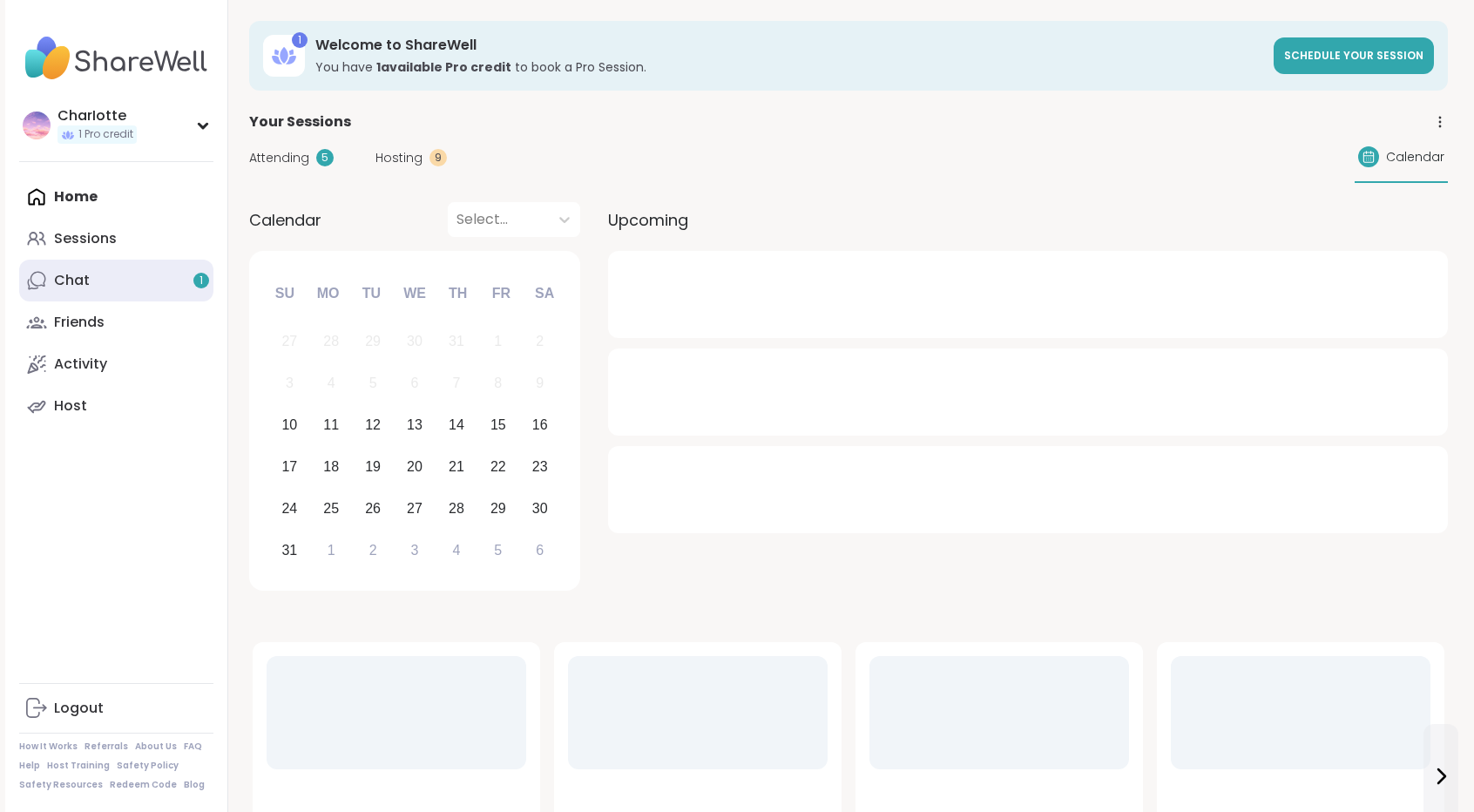
click at [118, 299] on link "Chat 1" at bounding box center [116, 280] width 194 height 42
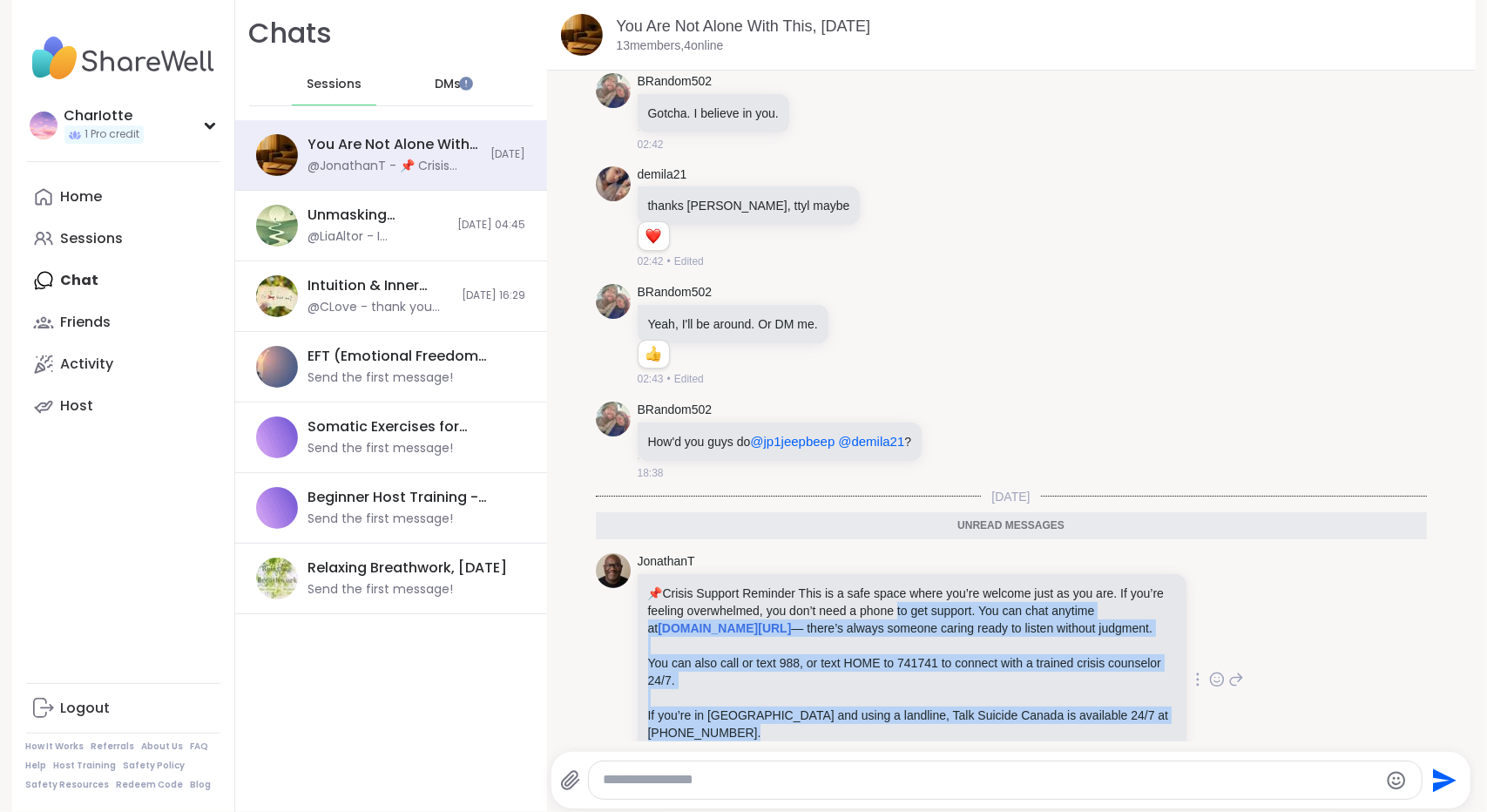
drag, startPoint x: 889, startPoint y: 538, endPoint x: 876, endPoint y: 682, distance: 144.6
click at [876, 682] on div "📌 Crisis Support Reminder This is a safe space where you’re welcome just as you…" at bounding box center [912, 680] width 528 height 191
drag, startPoint x: 876, startPoint y: 682, endPoint x: 886, endPoint y: 525, distance: 157.3
click at [886, 585] on div "📌 Crisis Support Reminder This is a safe space where you’re welcome just as you…" at bounding box center [912, 680] width 528 height 191
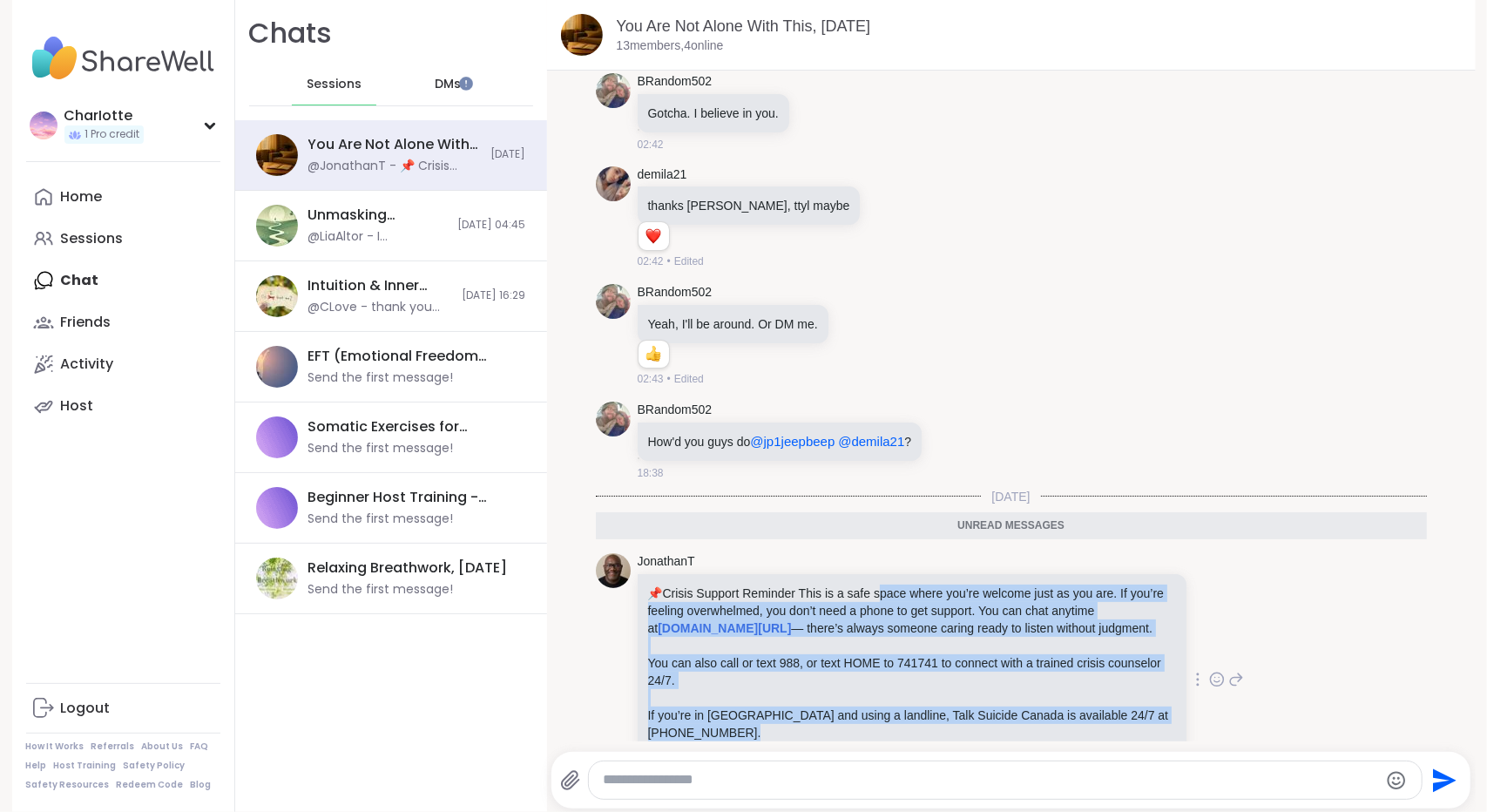
click at [886, 585] on p "📌 Crisis Support Reminder This is a safe space where you’re welcome just as you…" at bounding box center [912, 611] width 528 height 53
drag, startPoint x: 886, startPoint y: 525, endPoint x: 844, endPoint y: 691, distance: 171.2
click at [844, 691] on div "📌 Crisis Support Reminder This is a safe space where you’re welcome just as you…" at bounding box center [912, 680] width 528 height 191
click at [844, 759] on p "Remember, you’re never alone." at bounding box center [912, 767] width 528 height 17
drag, startPoint x: 844, startPoint y: 691, endPoint x: 890, endPoint y: 531, distance: 166.5
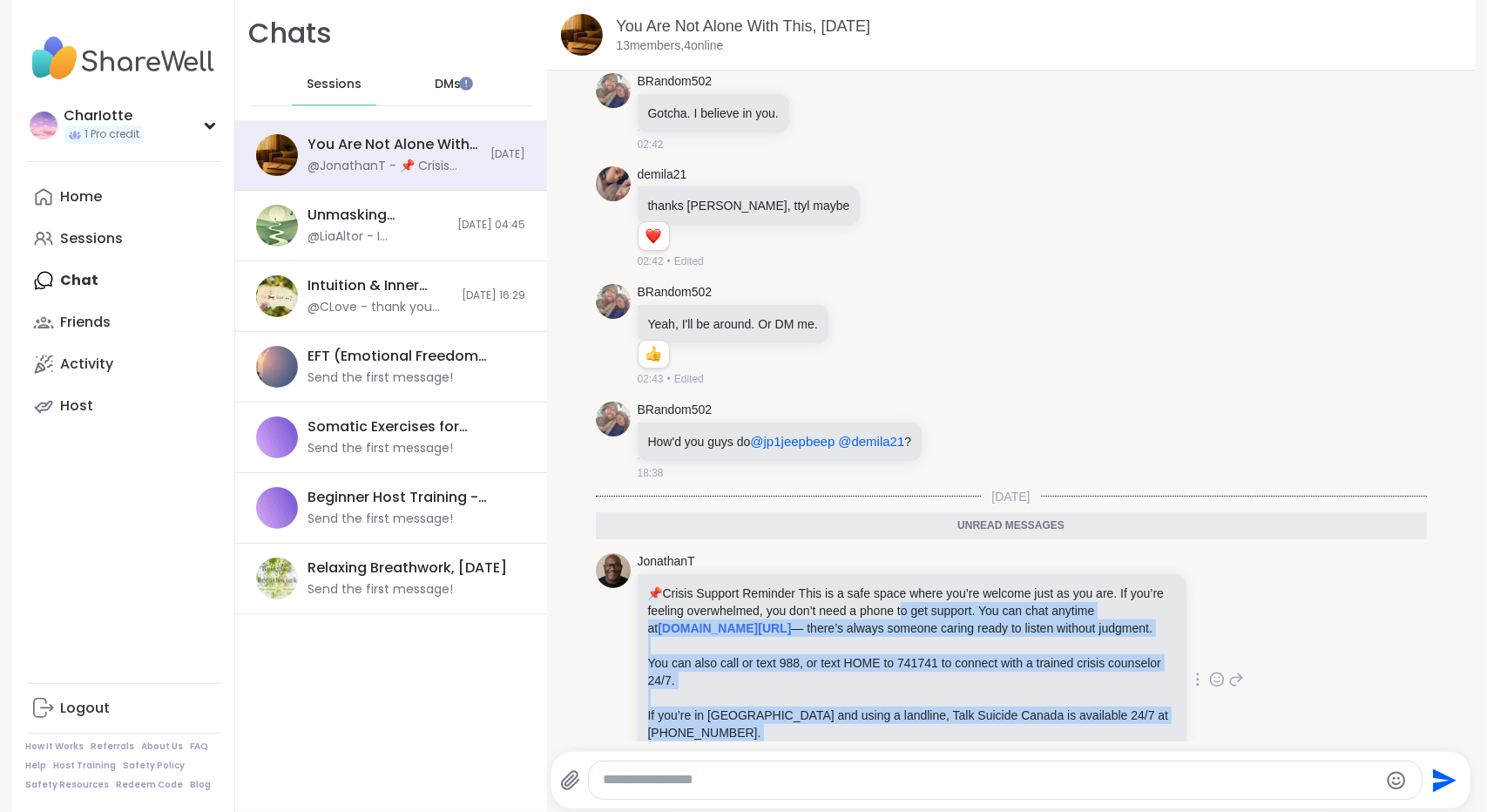
click at [890, 585] on div "📌 Crisis Support Reminder This is a safe space where you’re welcome just as you…" at bounding box center [912, 680] width 528 height 191
click at [890, 585] on p "📌 Crisis Support Reminder This is a safe space where you’re welcome just as you…" at bounding box center [912, 611] width 528 height 53
drag, startPoint x: 890, startPoint y: 531, endPoint x: 838, endPoint y: 701, distance: 177.8
click at [838, 701] on div "📌 Crisis Support Reminder This is a safe space where you’re welcome just as you…" at bounding box center [912, 680] width 528 height 191
click at [838, 759] on p "Remember, you’re never alone." at bounding box center [912, 767] width 528 height 17
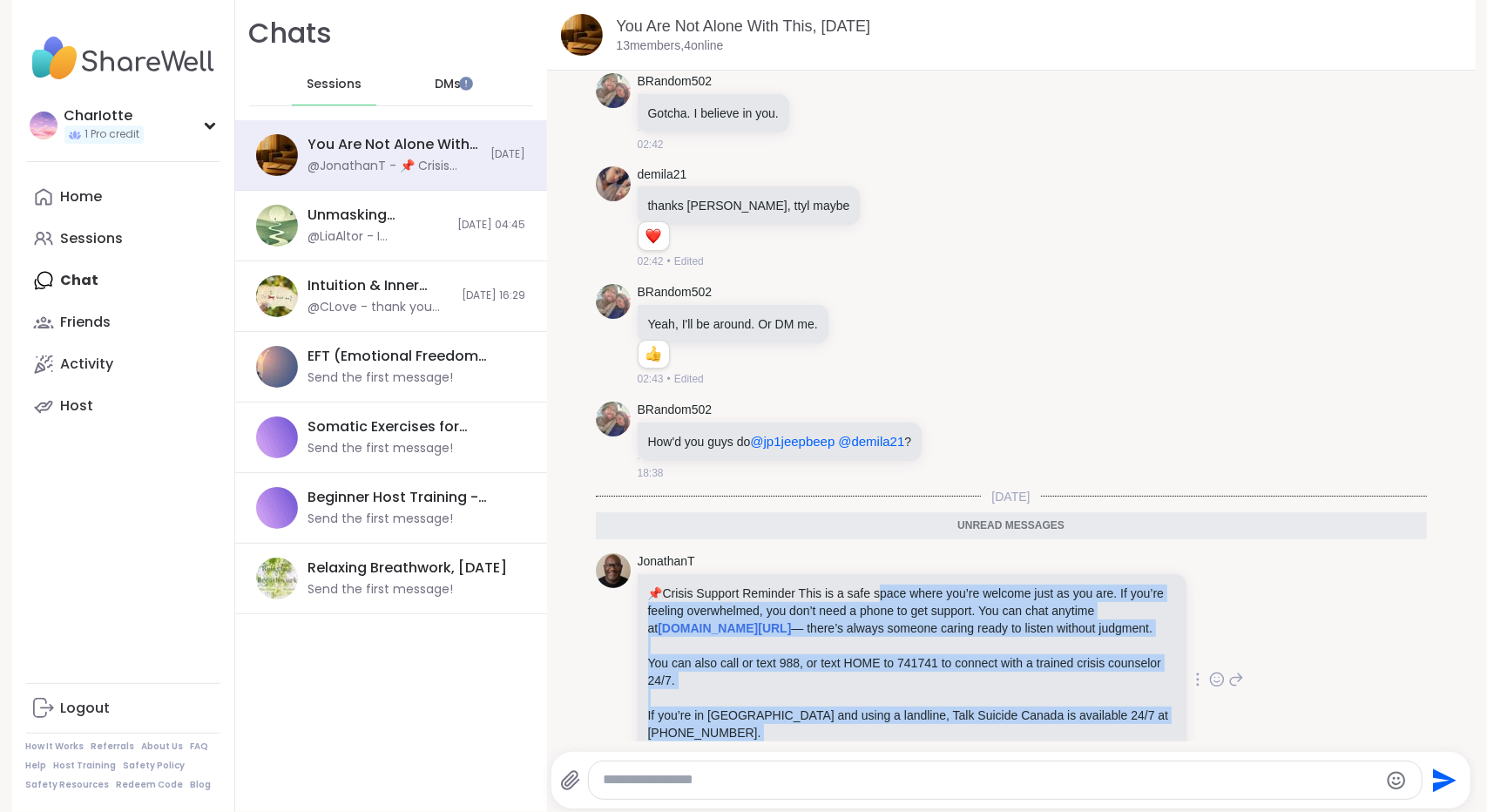
drag, startPoint x: 838, startPoint y: 701, endPoint x: 888, endPoint y: 524, distance: 183.9
click at [888, 585] on div "📌 Crisis Support Reminder This is a safe space where you’re welcome just as you…" at bounding box center [912, 680] width 528 height 191
click at [870, 759] on p "Remember, you’re never alone." at bounding box center [912, 767] width 528 height 17
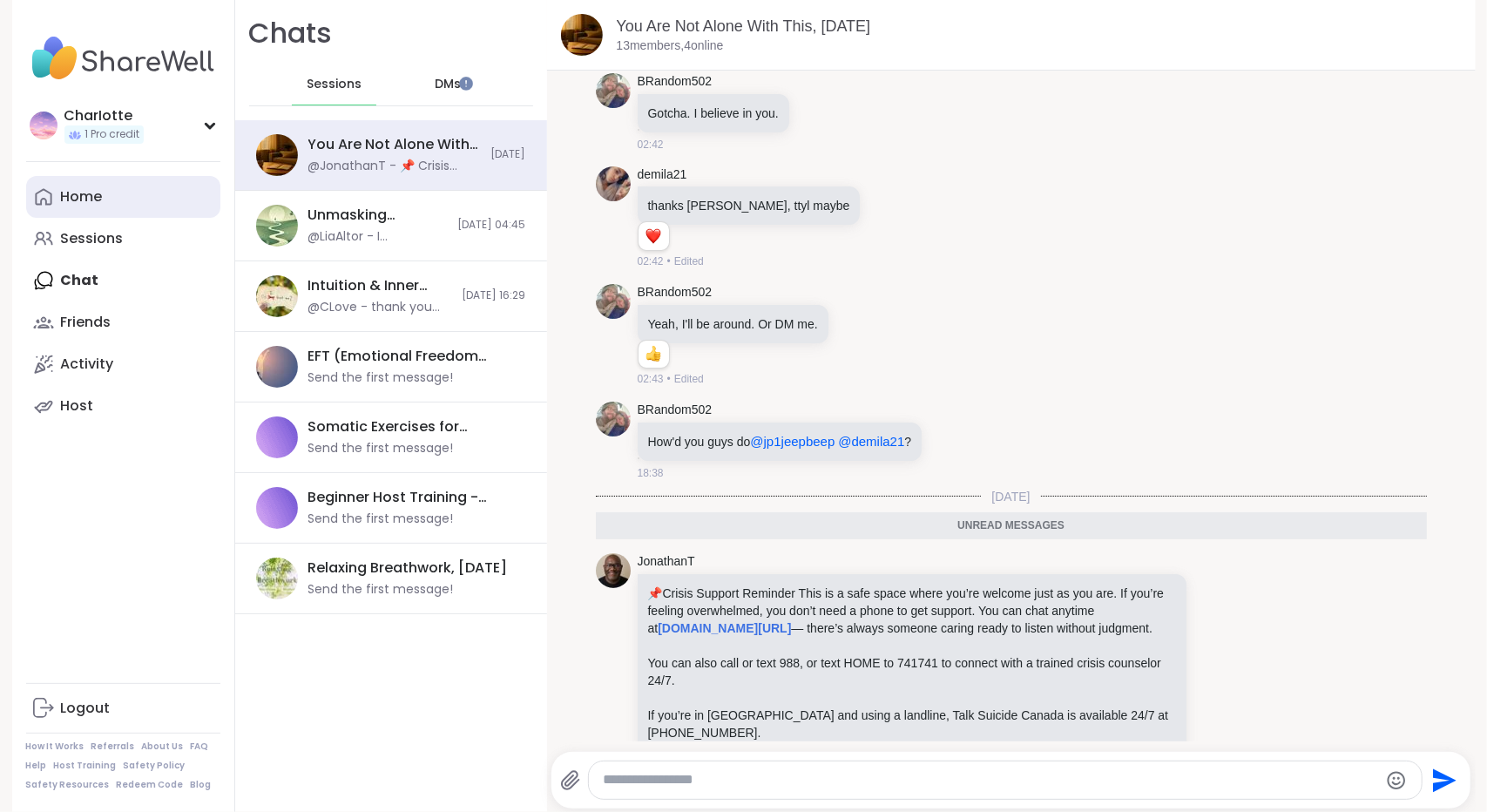
click at [73, 191] on div "Home" at bounding box center [82, 197] width 42 height 19
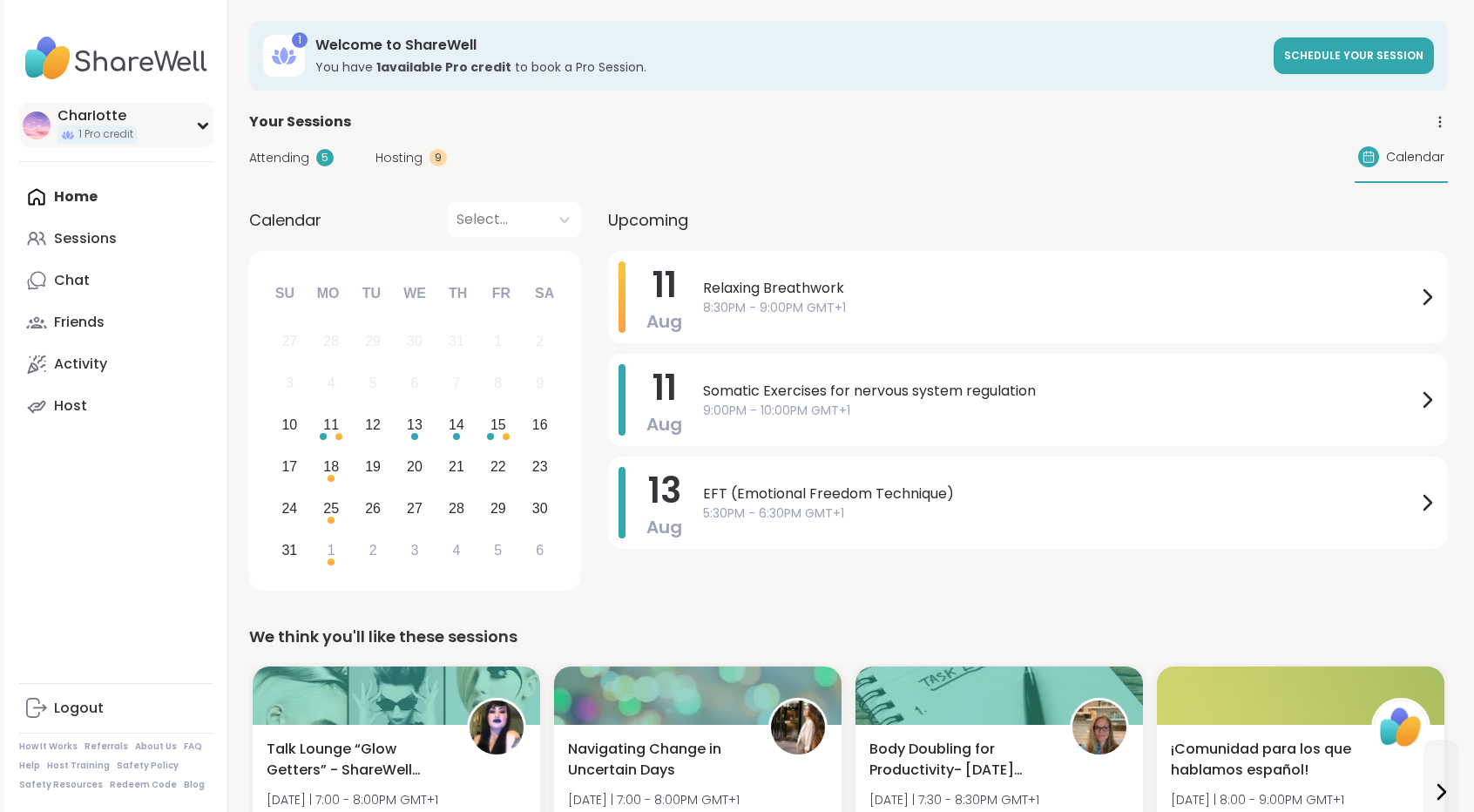
click at [96, 128] on span "1 Pro credit" at bounding box center [105, 134] width 55 height 14
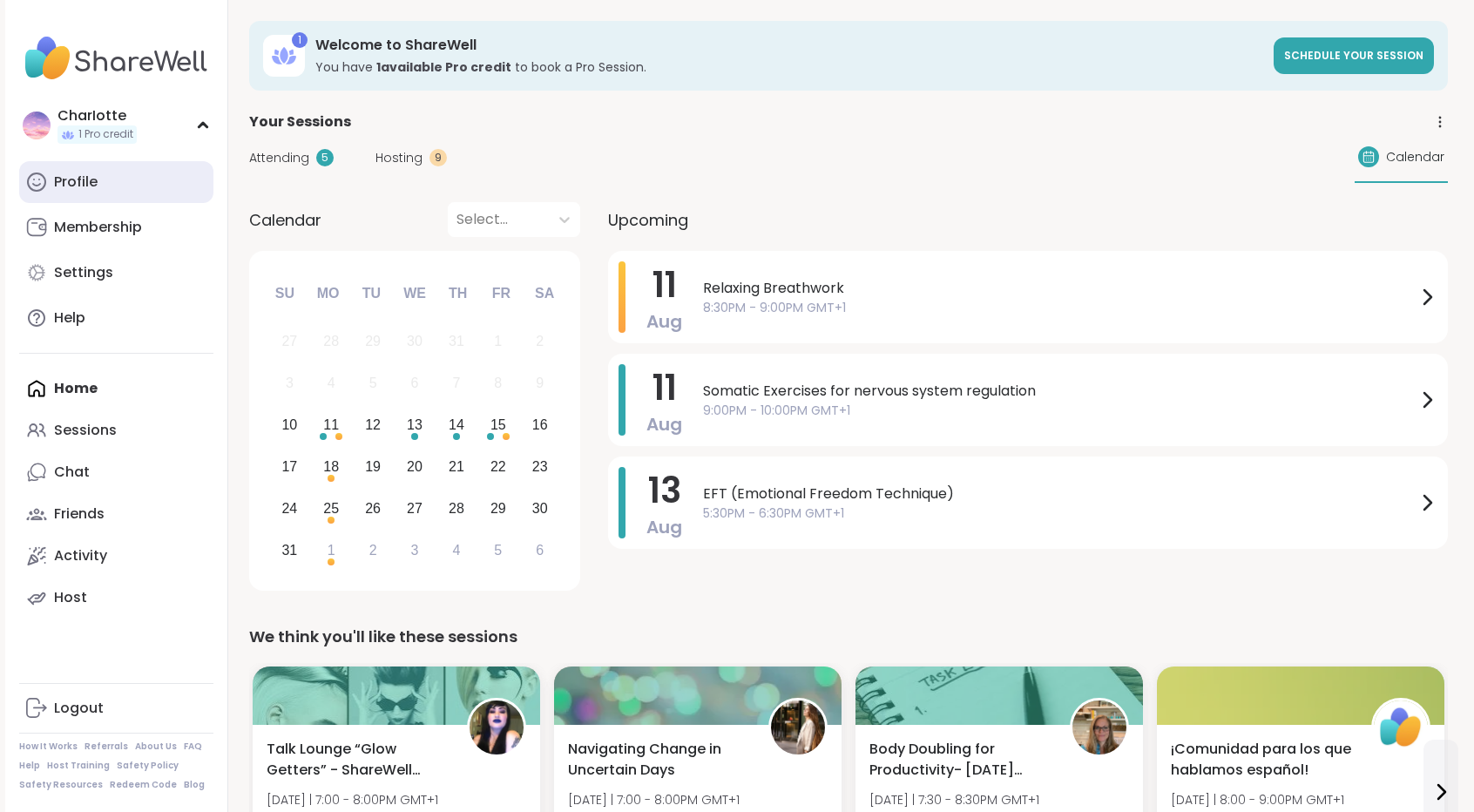
click at [110, 182] on link "Profile" at bounding box center [116, 182] width 194 height 42
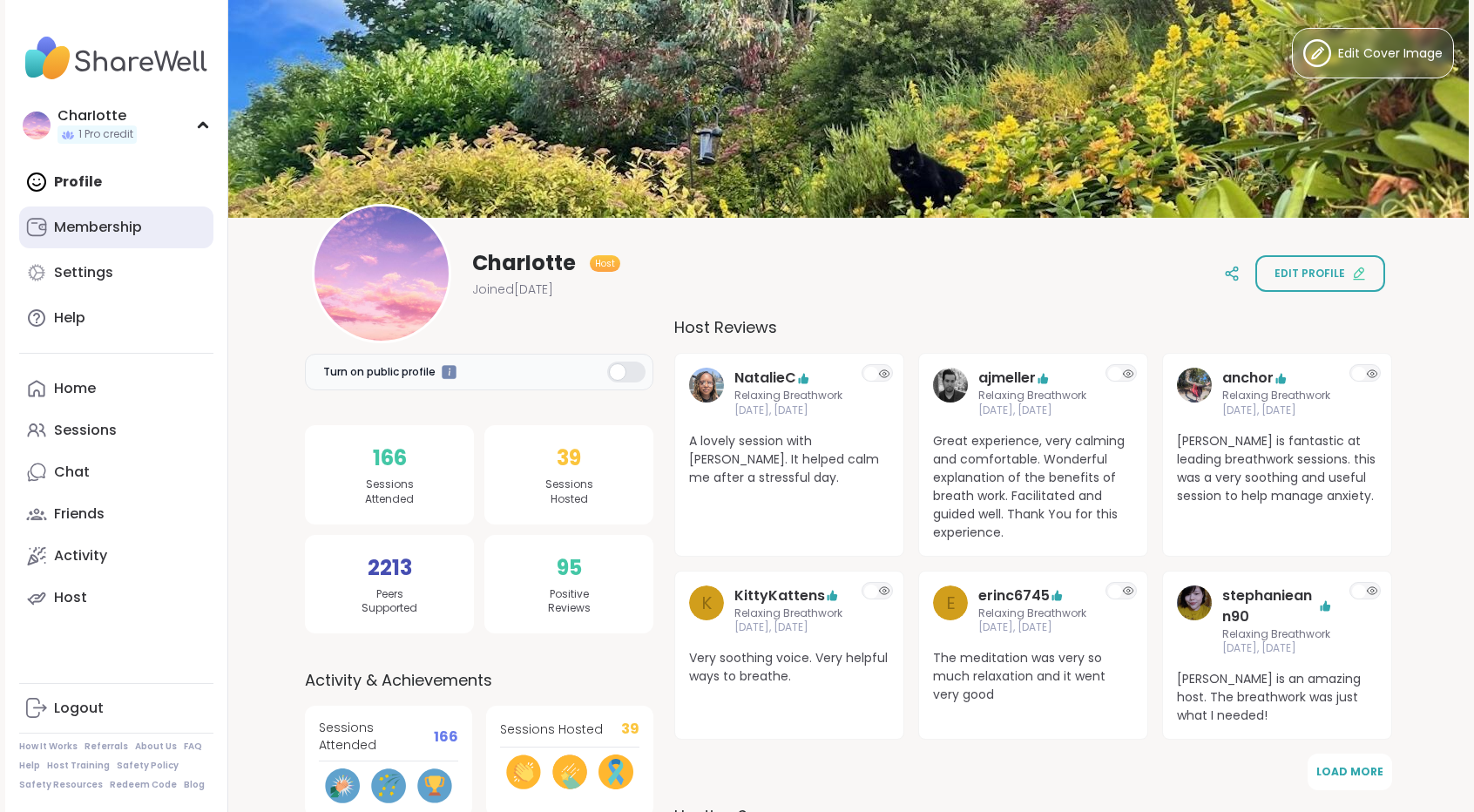
click at [102, 229] on div "Membership" at bounding box center [98, 227] width 88 height 19
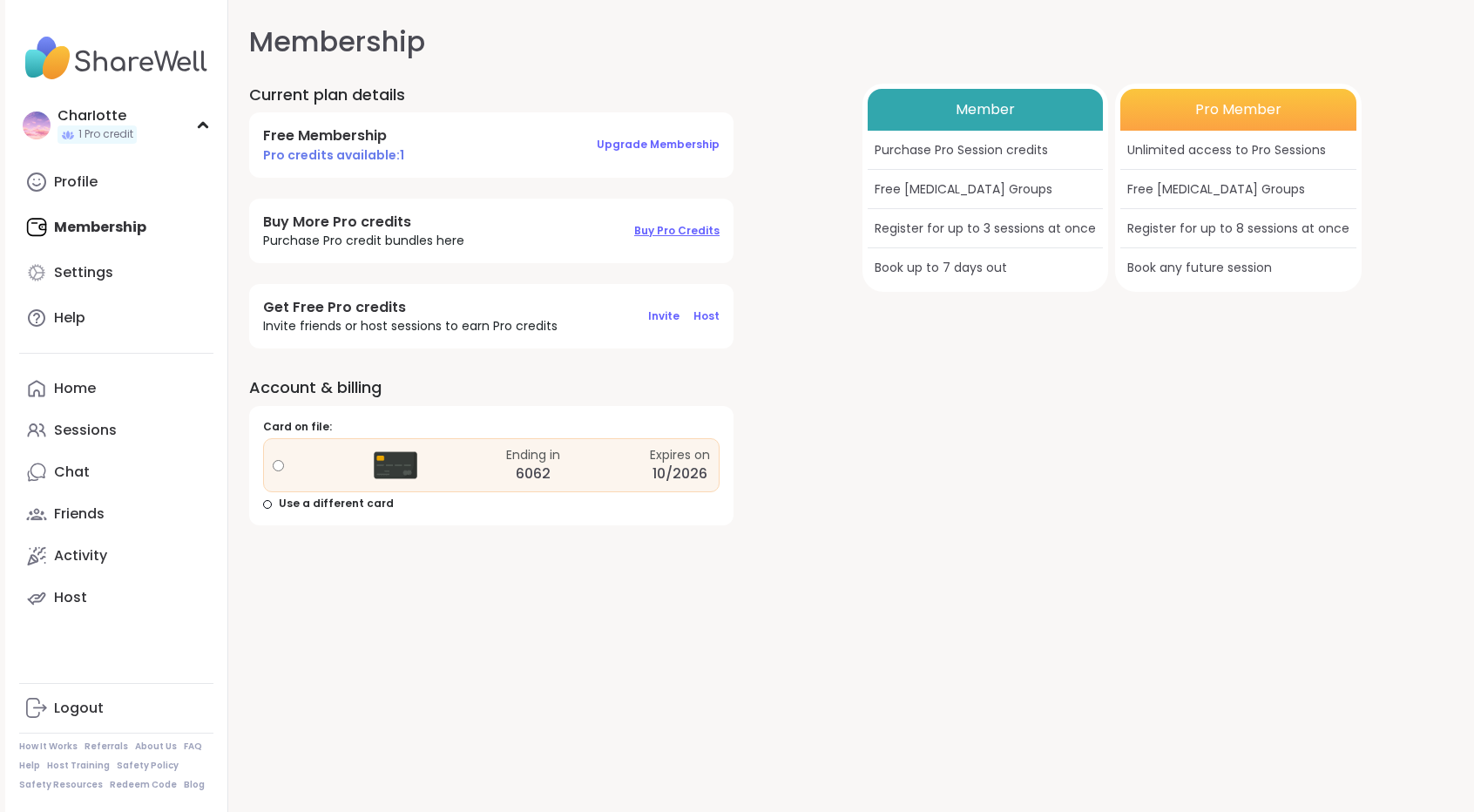
click at [703, 230] on span "Buy Pro Credits" at bounding box center [677, 230] width 85 height 14
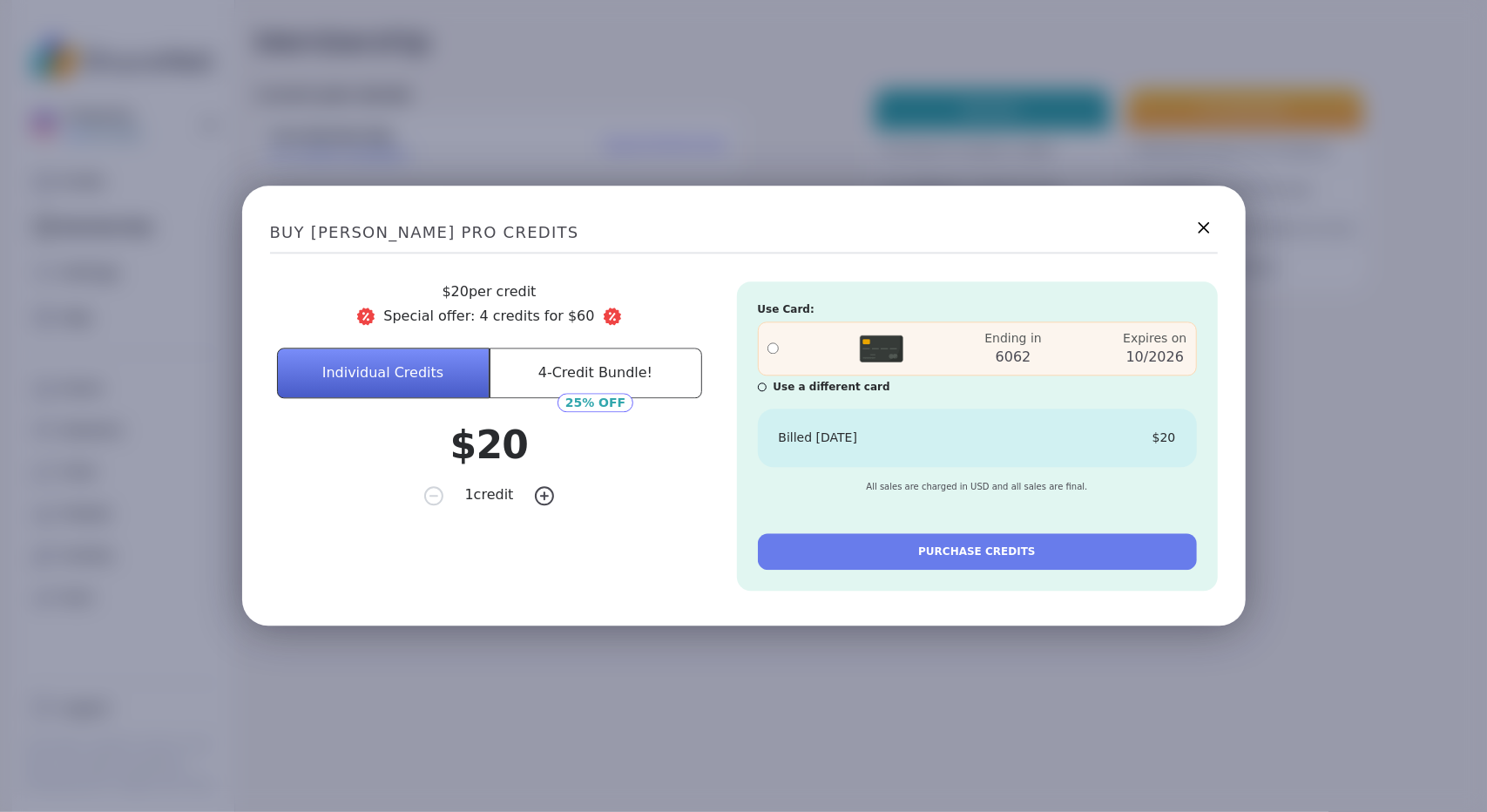
click at [1200, 233] on icon at bounding box center [1203, 227] width 11 height 11
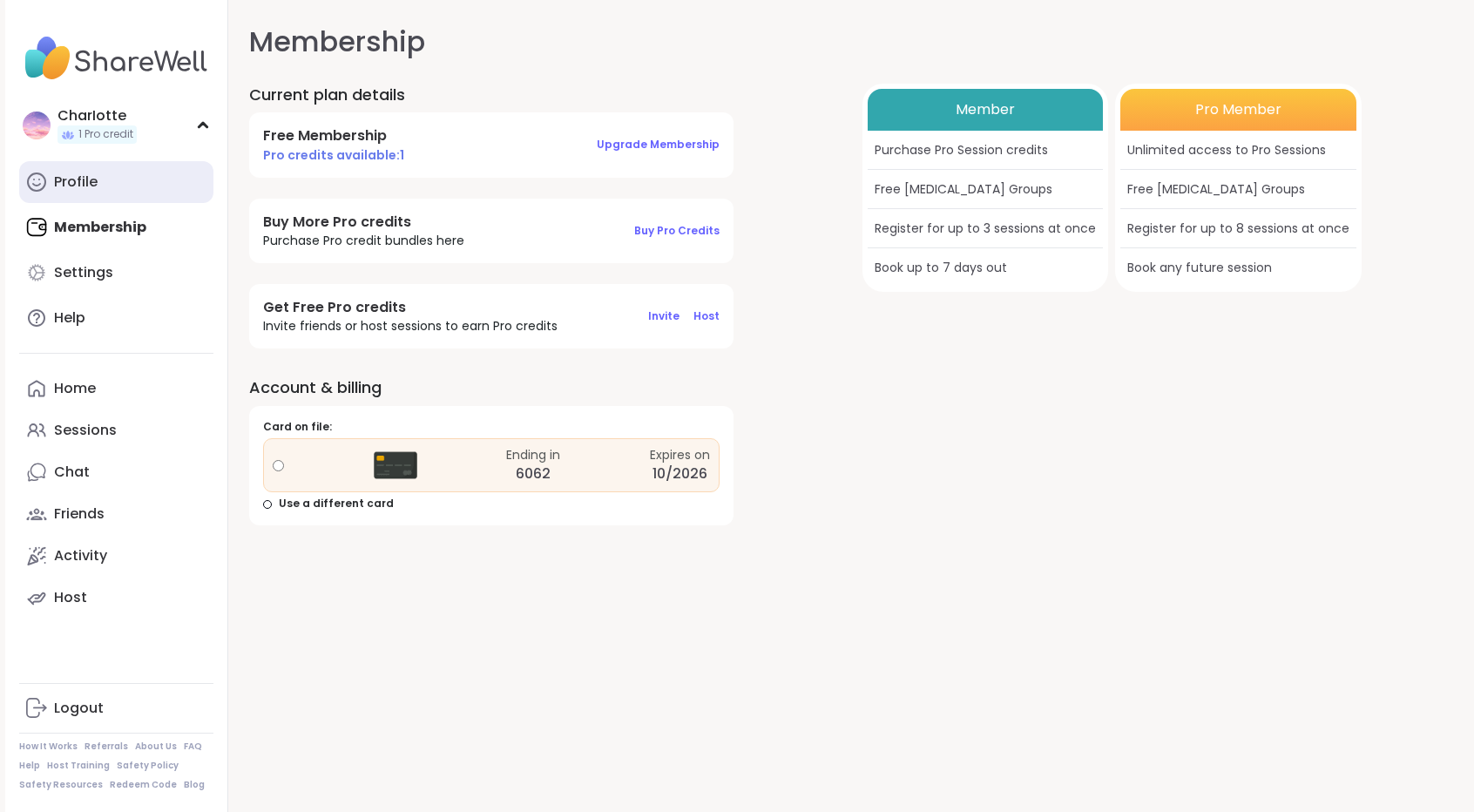
click at [102, 182] on link "Profile" at bounding box center [116, 182] width 194 height 42
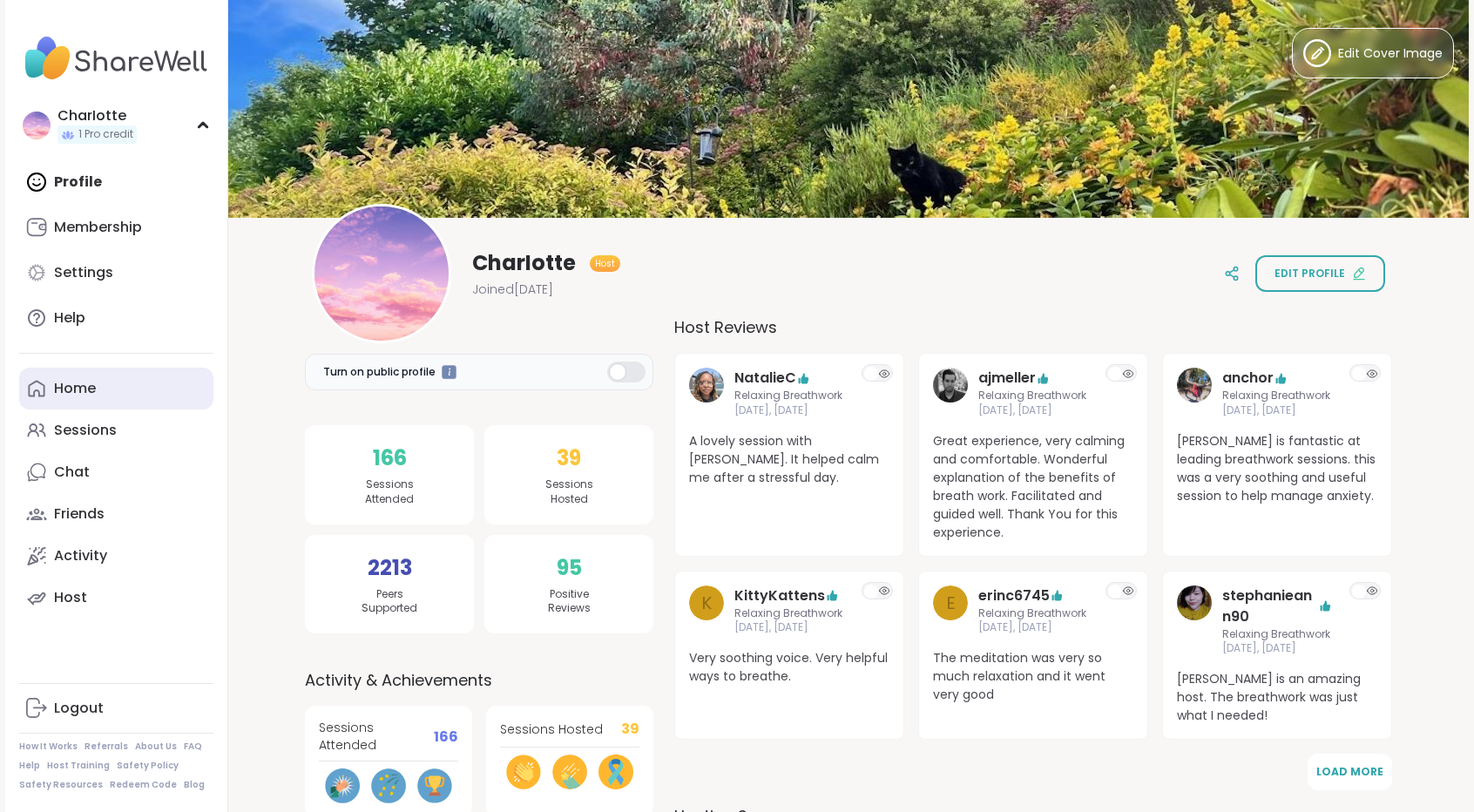
click at [131, 386] on link "Home" at bounding box center [116, 389] width 194 height 42
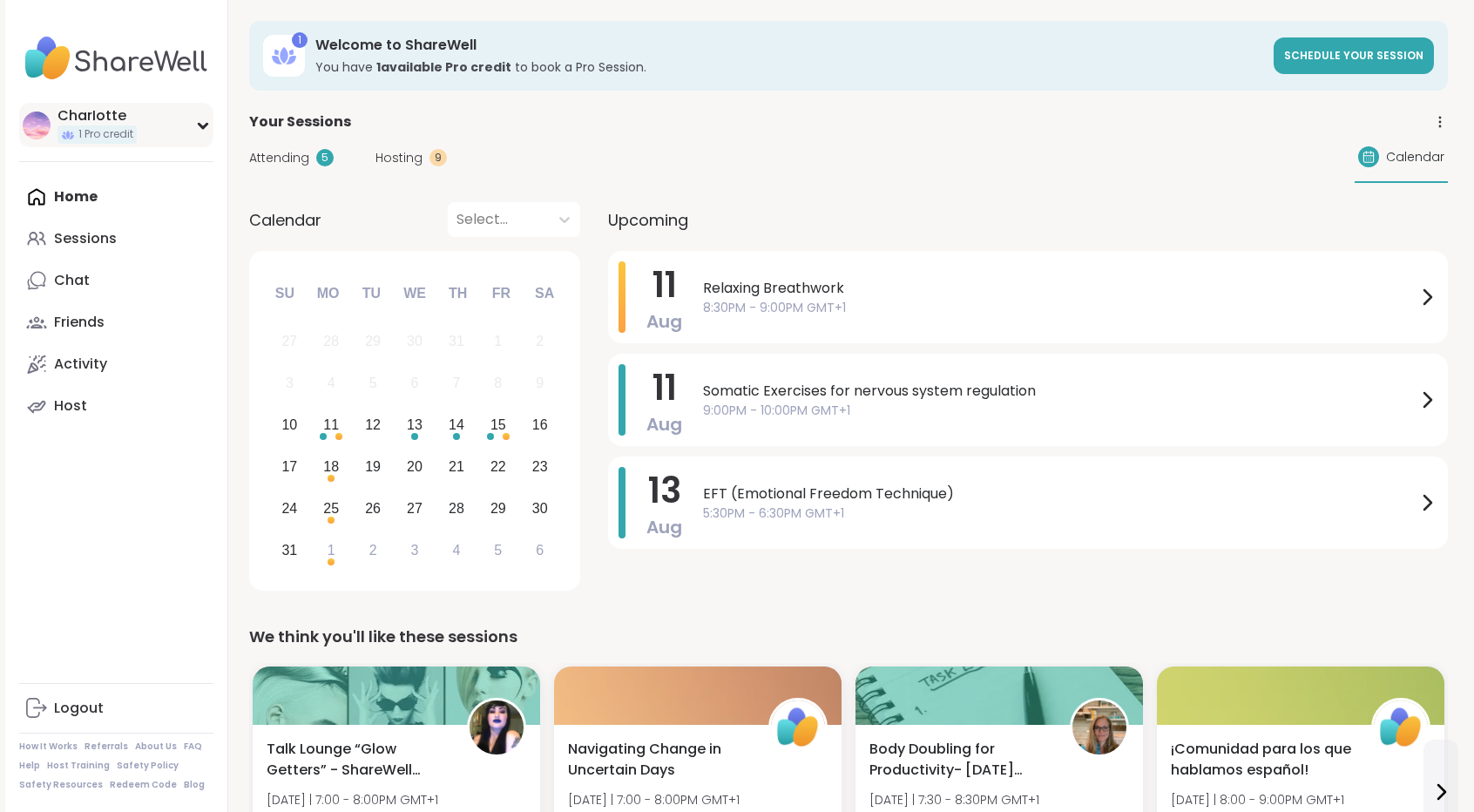
click at [148, 140] on div "CharIotte 1 Pro credit" at bounding box center [116, 124] width 194 height 44
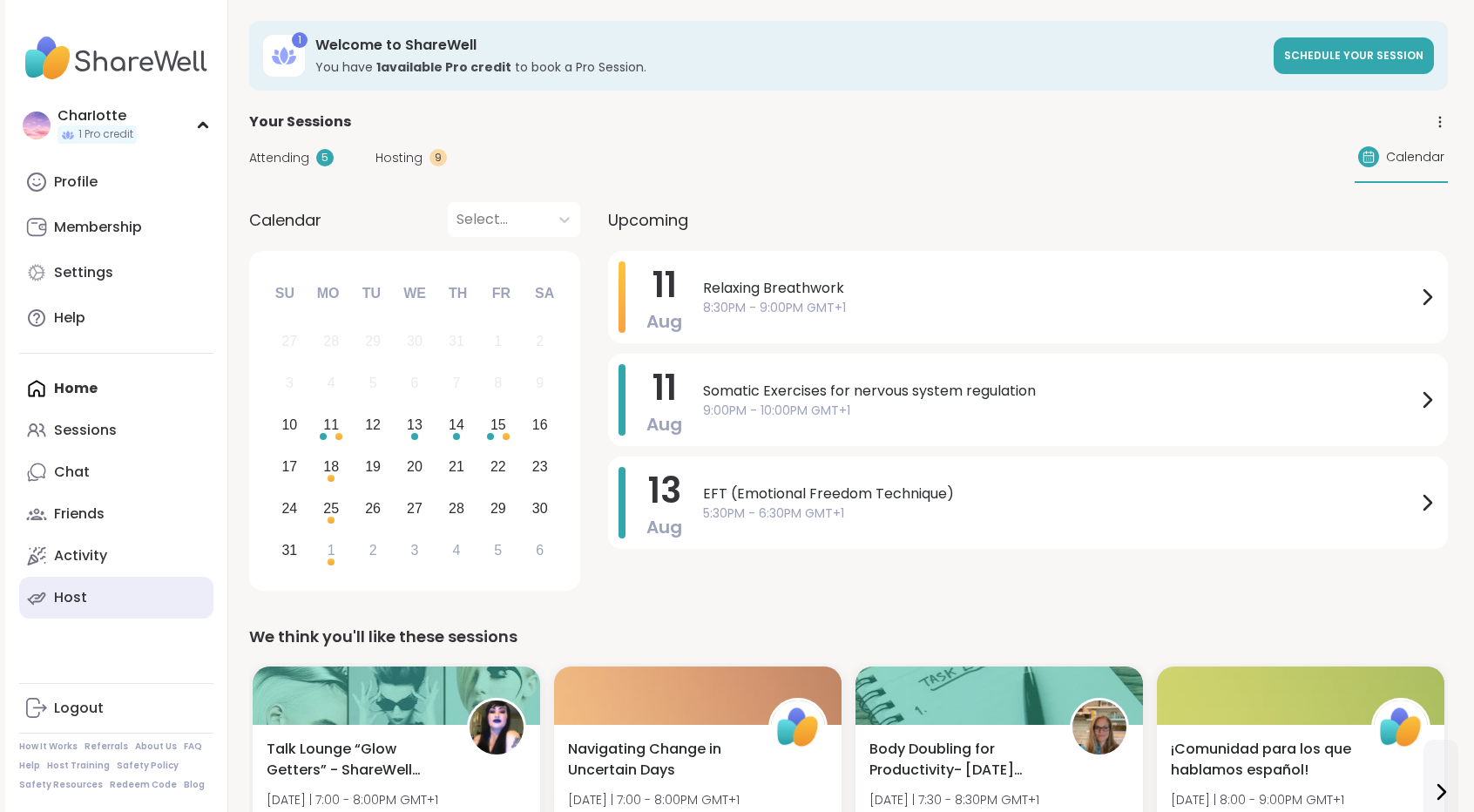
click at [84, 606] on div "Host" at bounding box center [71, 597] width 34 height 19
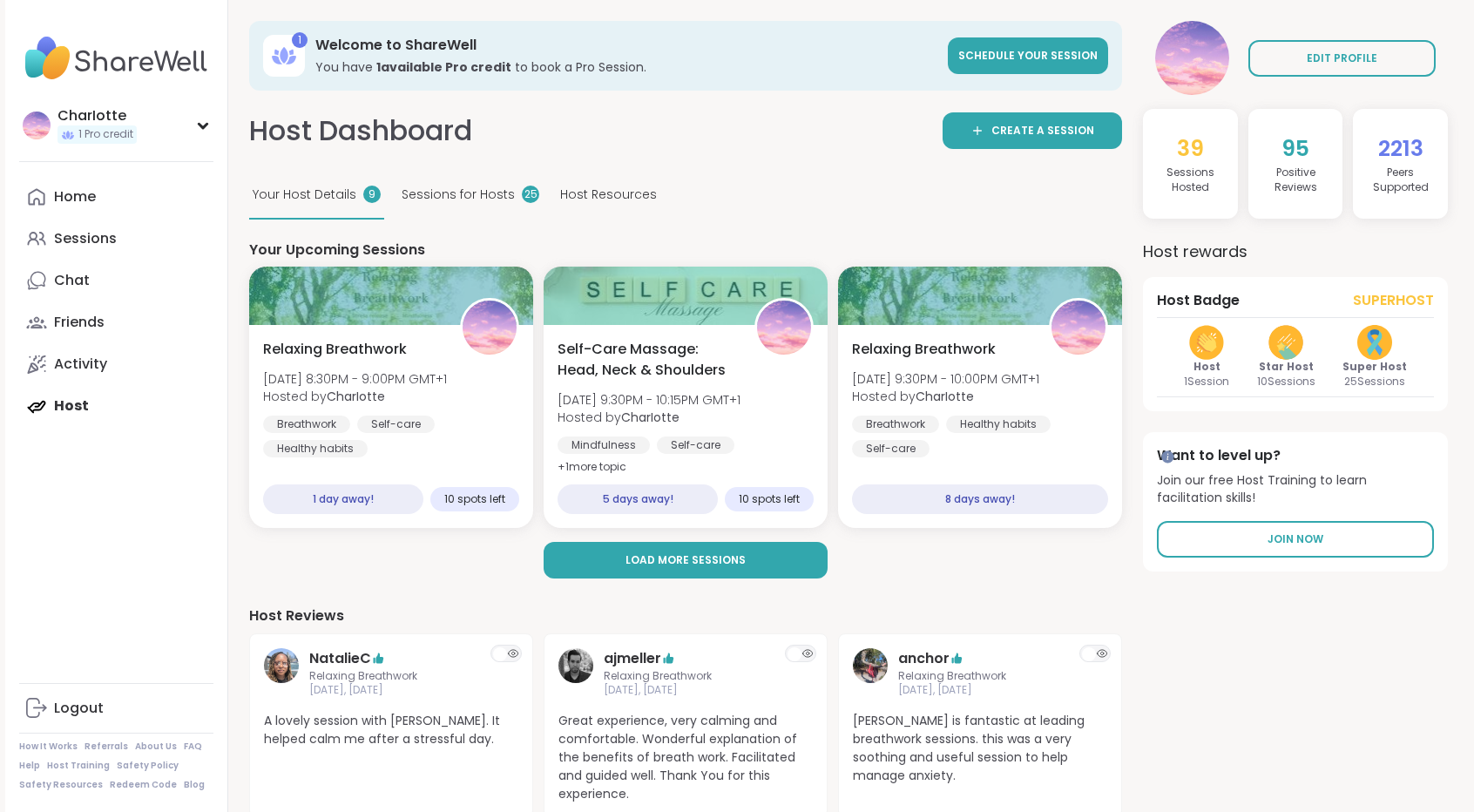
click at [707, 138] on div "Host Dashboard Create a session" at bounding box center [685, 130] width 873 height 39
click at [53, 246] on link "Sessions" at bounding box center [116, 238] width 194 height 42
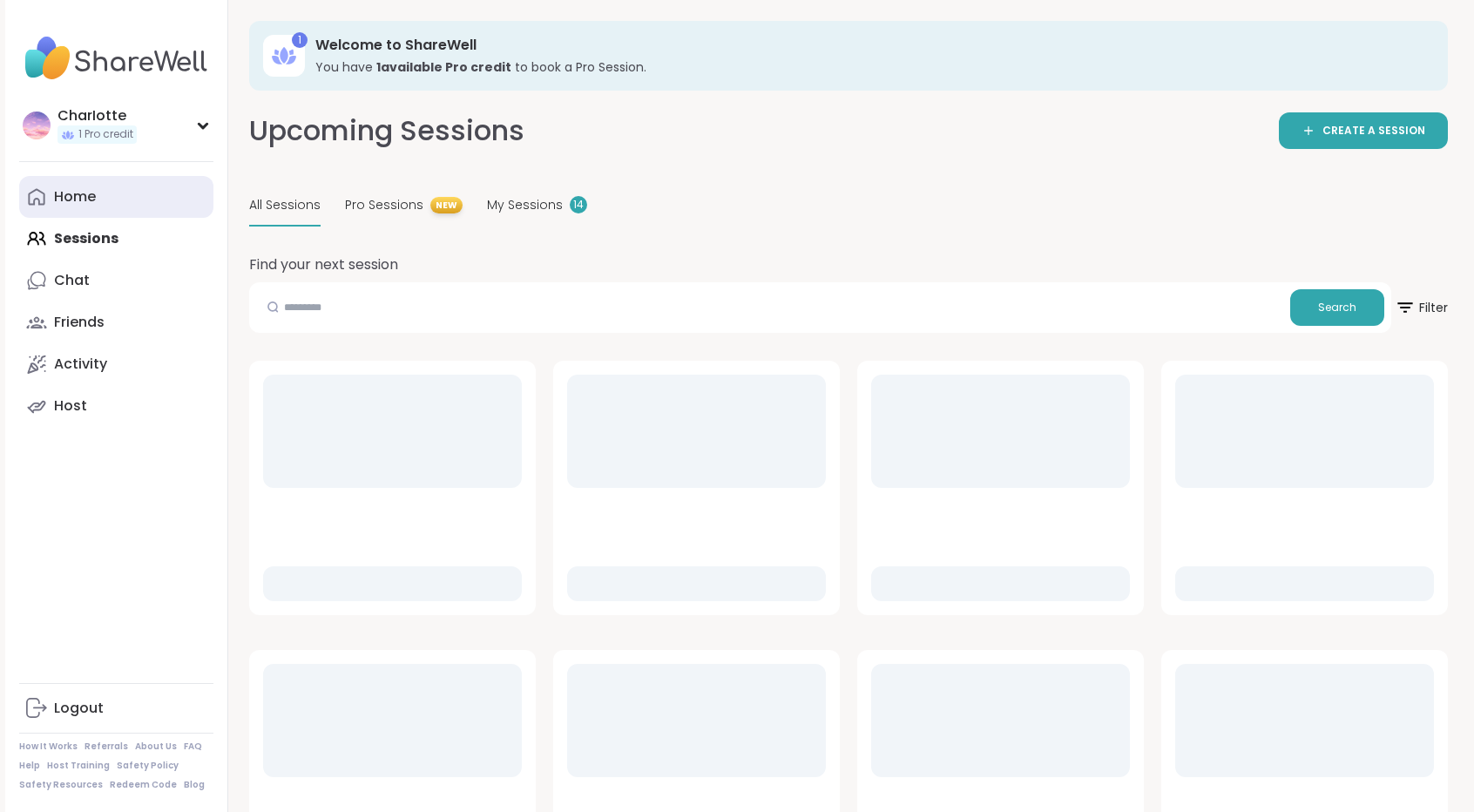
click at [73, 201] on div "Home" at bounding box center [75, 197] width 42 height 19
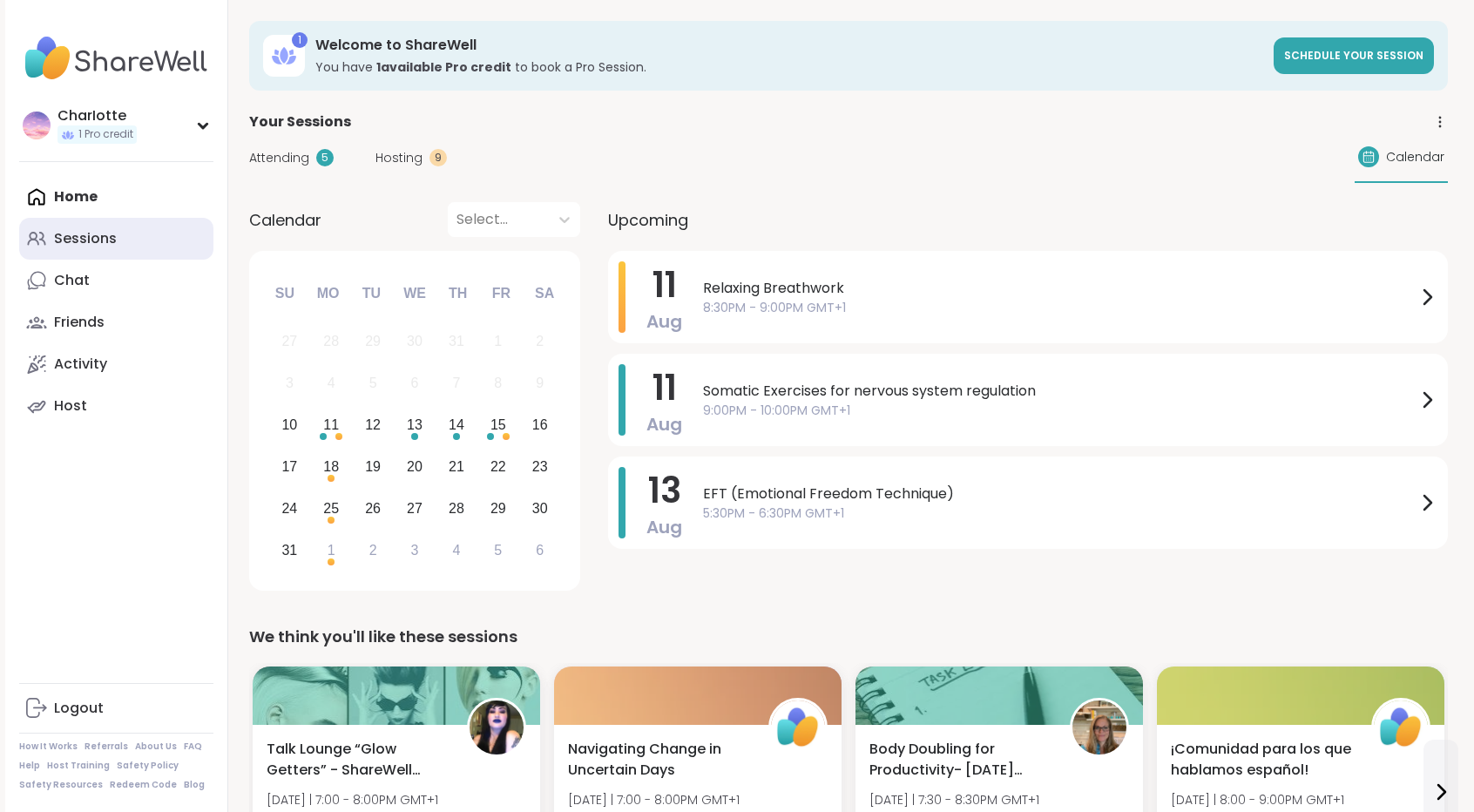
click at [128, 232] on link "Sessions" at bounding box center [116, 238] width 194 height 42
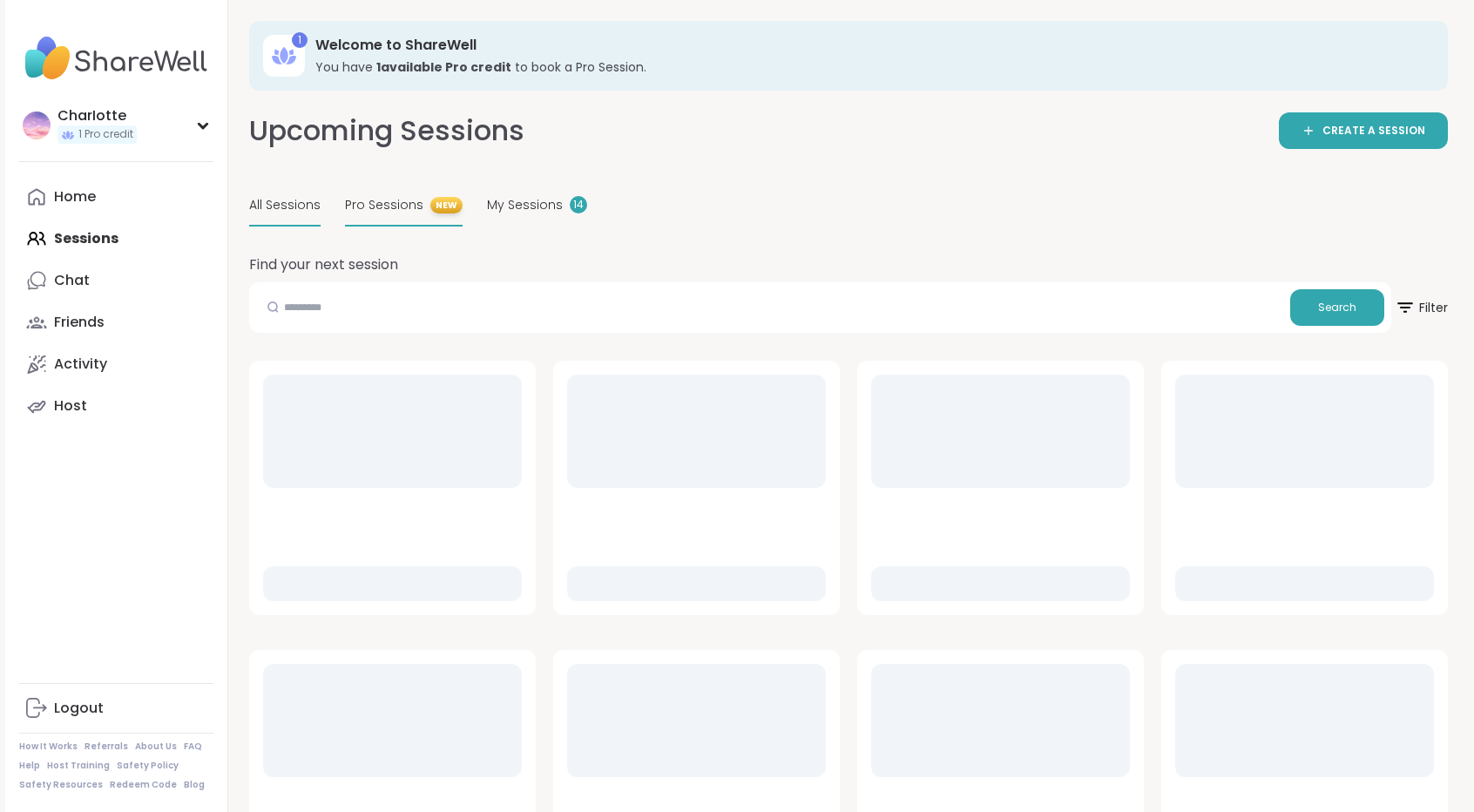
click at [395, 214] on div "Pro Sessions NEW" at bounding box center [404, 206] width 118 height 41
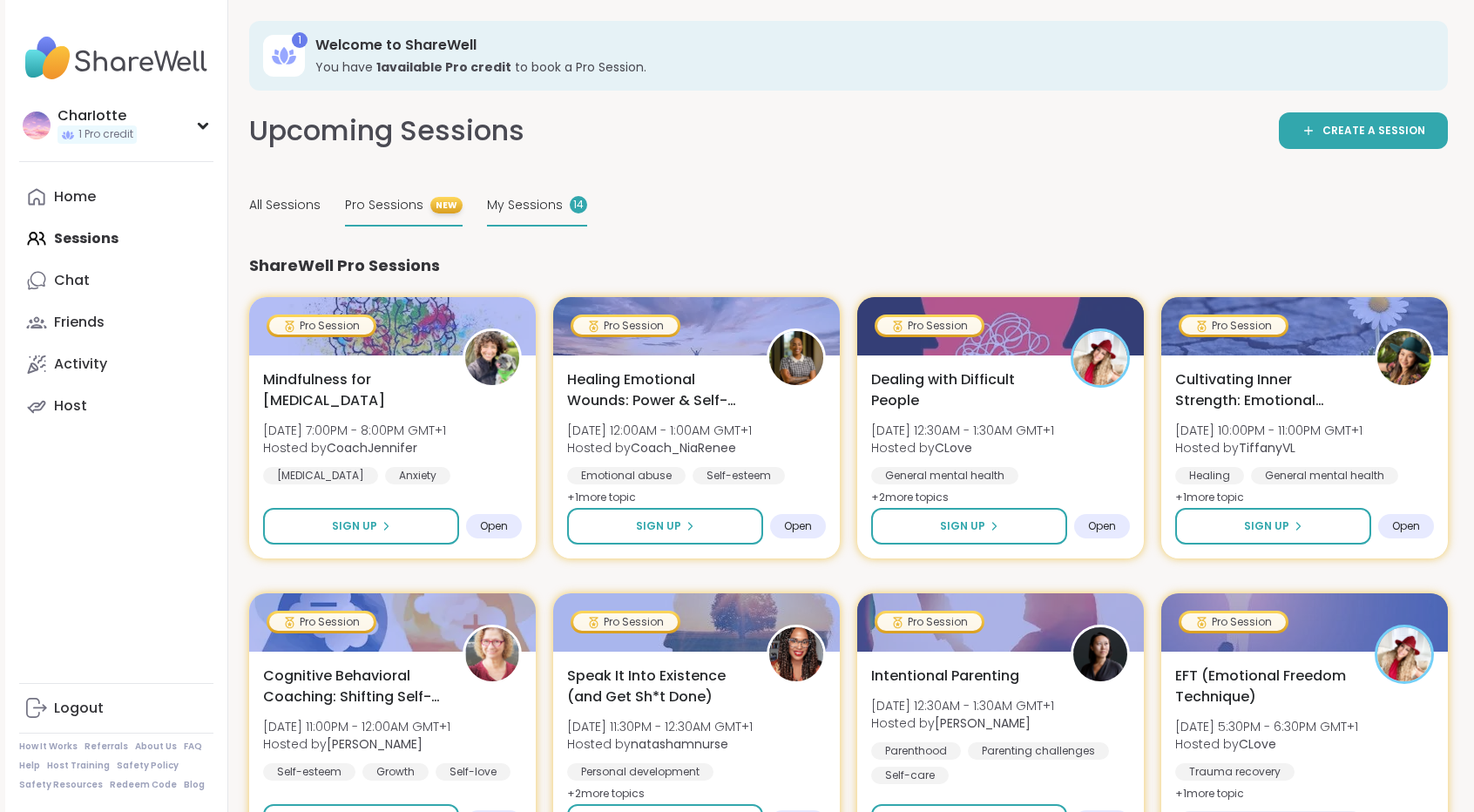
click at [506, 216] on div "My Sessions 14" at bounding box center [537, 206] width 101 height 41
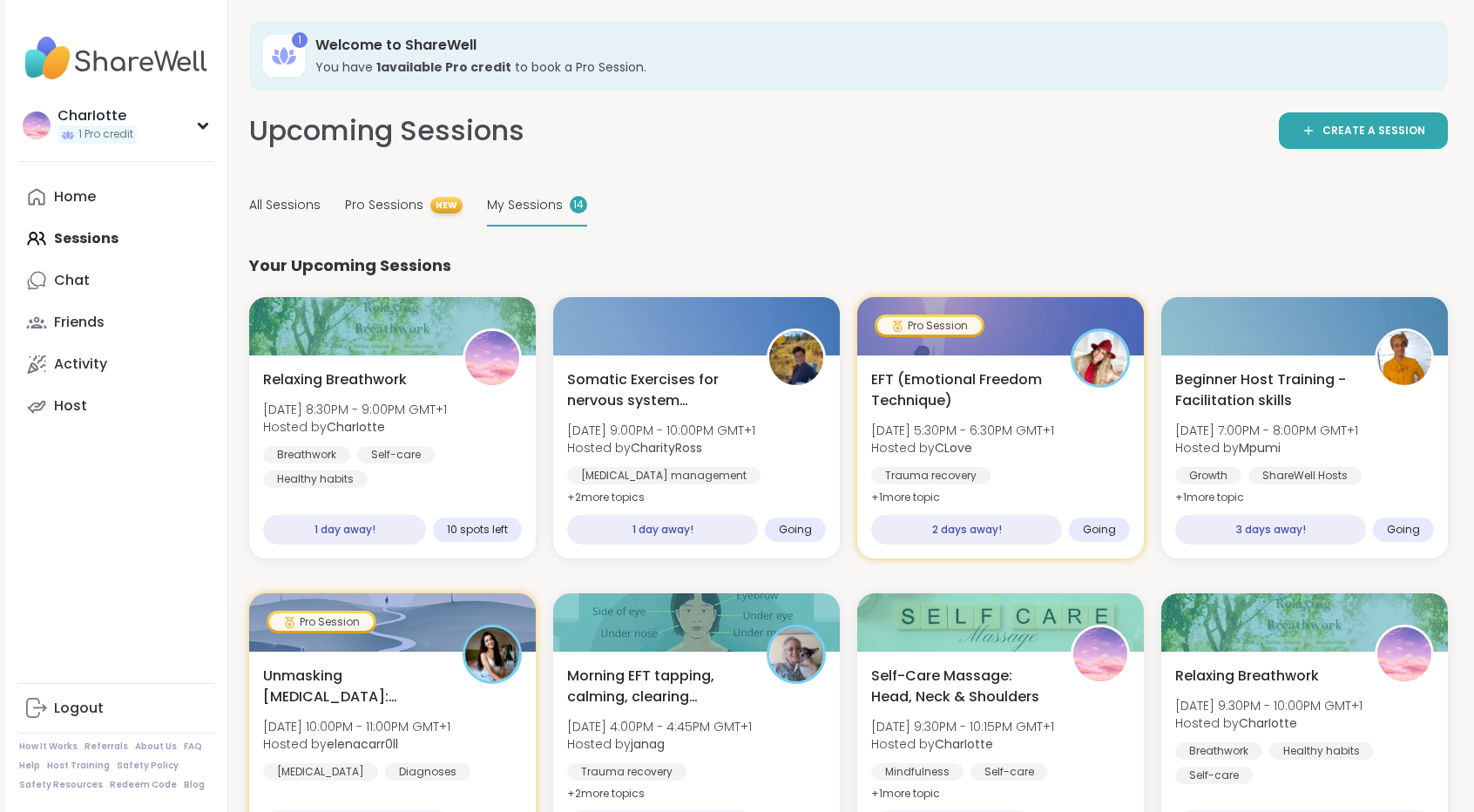
scroll to position [113, 0]
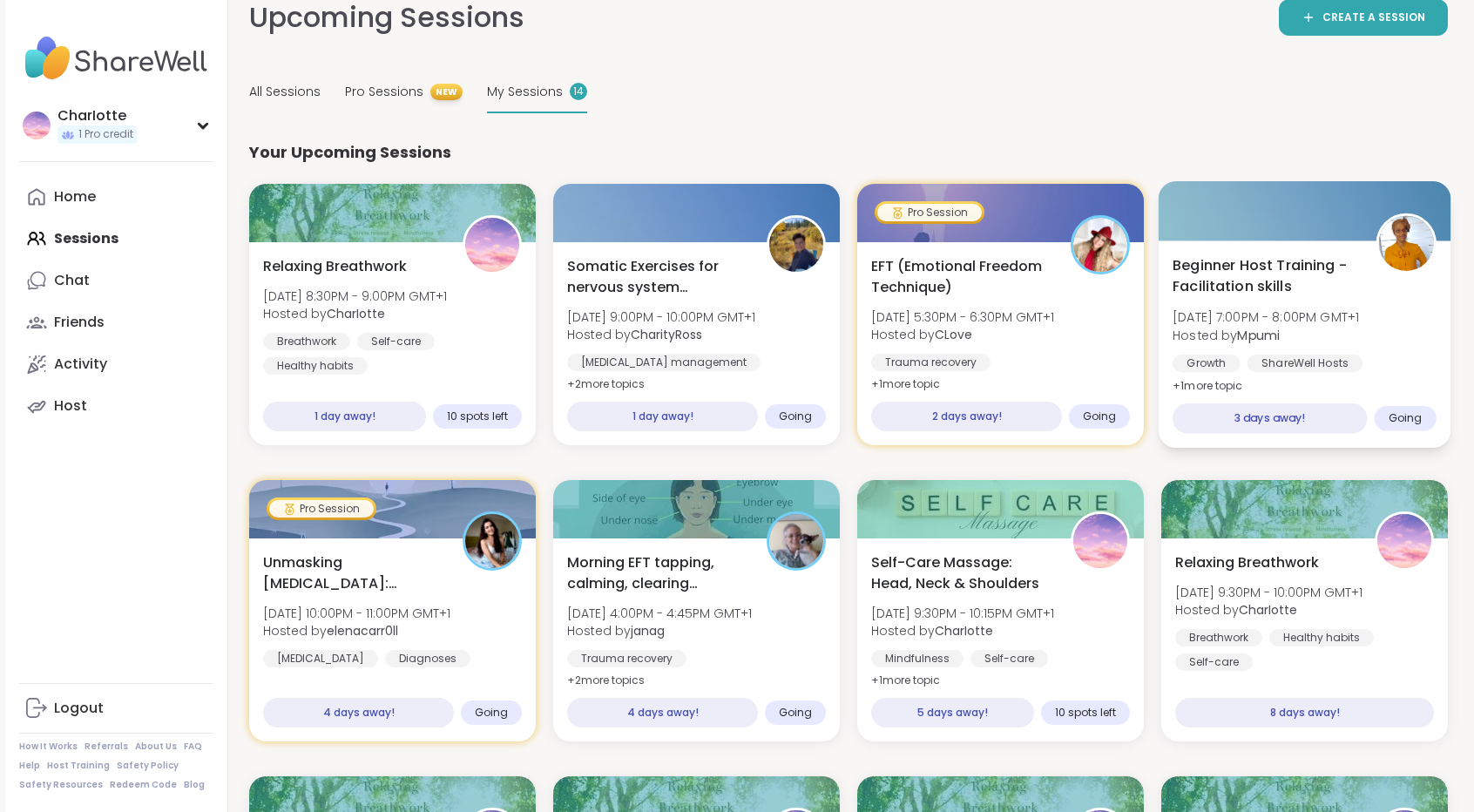
click at [1347, 298] on div "Beginner Host Training - Facilitation skills [DATE] 7:00PM - 8:00PM GMT+1 Hoste…" at bounding box center [1304, 326] width 264 height 142
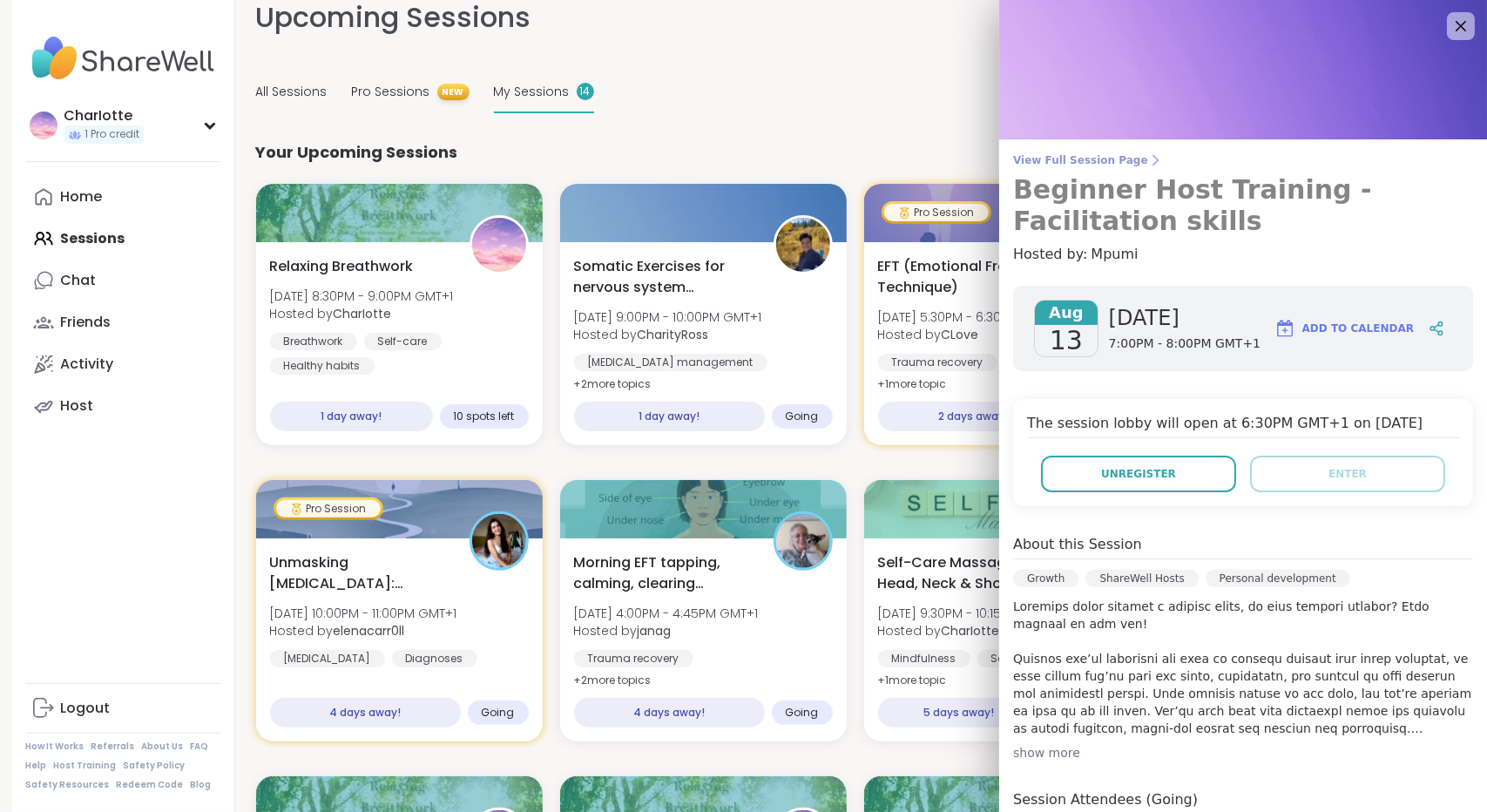
click at [1106, 167] on span "View Full Session Page" at bounding box center [1243, 160] width 460 height 14
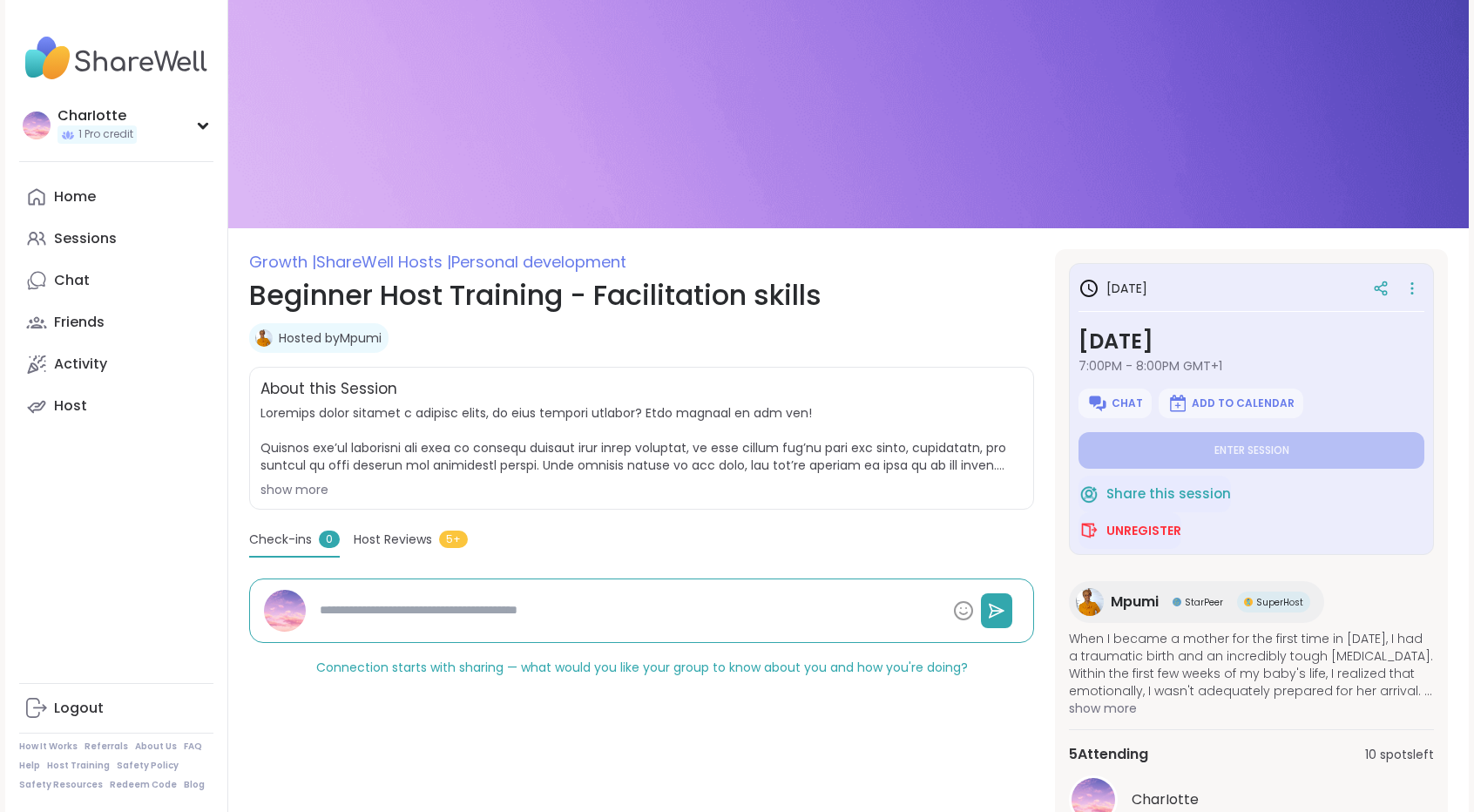
scroll to position [235, 0]
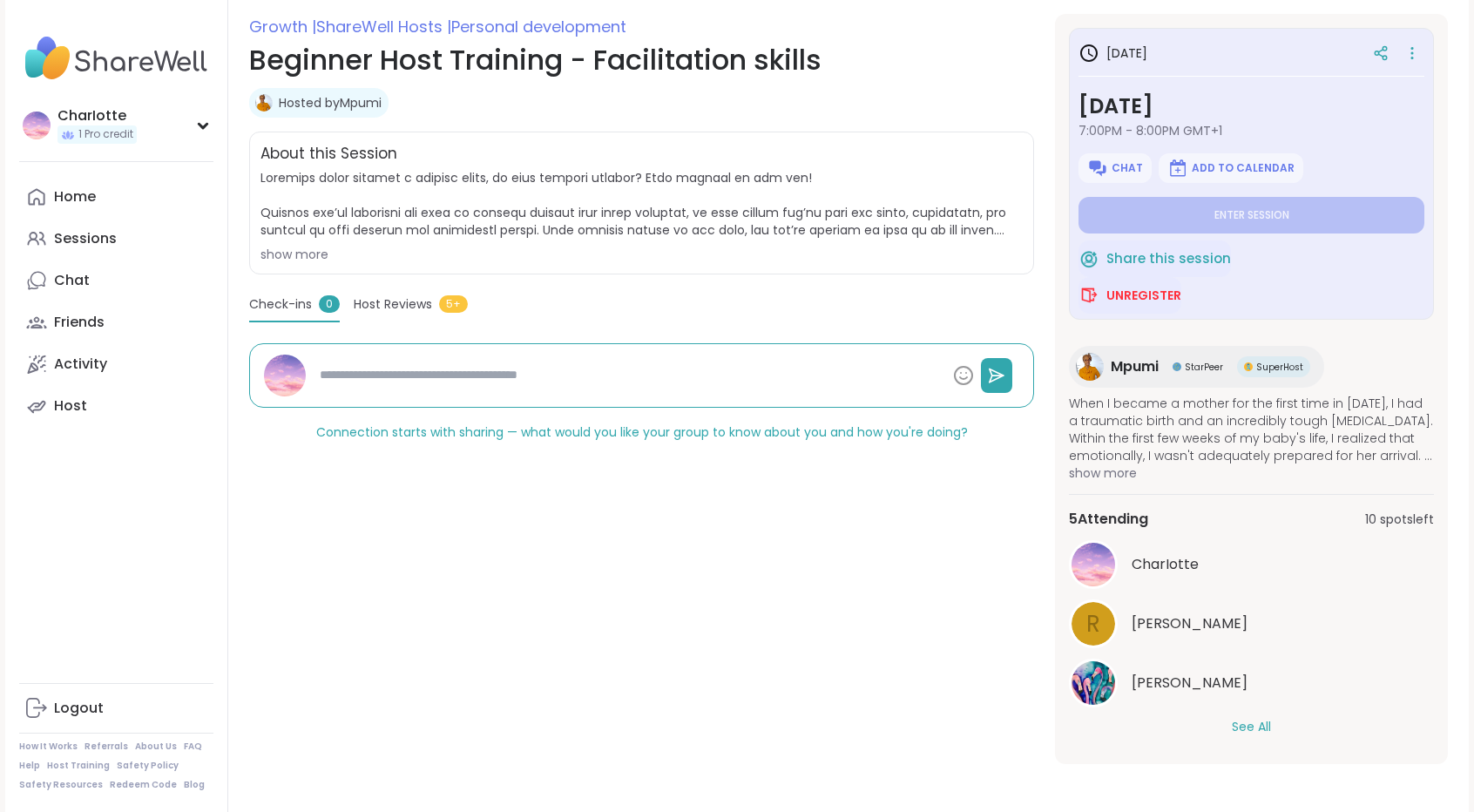
click at [1253, 728] on button "See All" at bounding box center [1251, 727] width 39 height 18
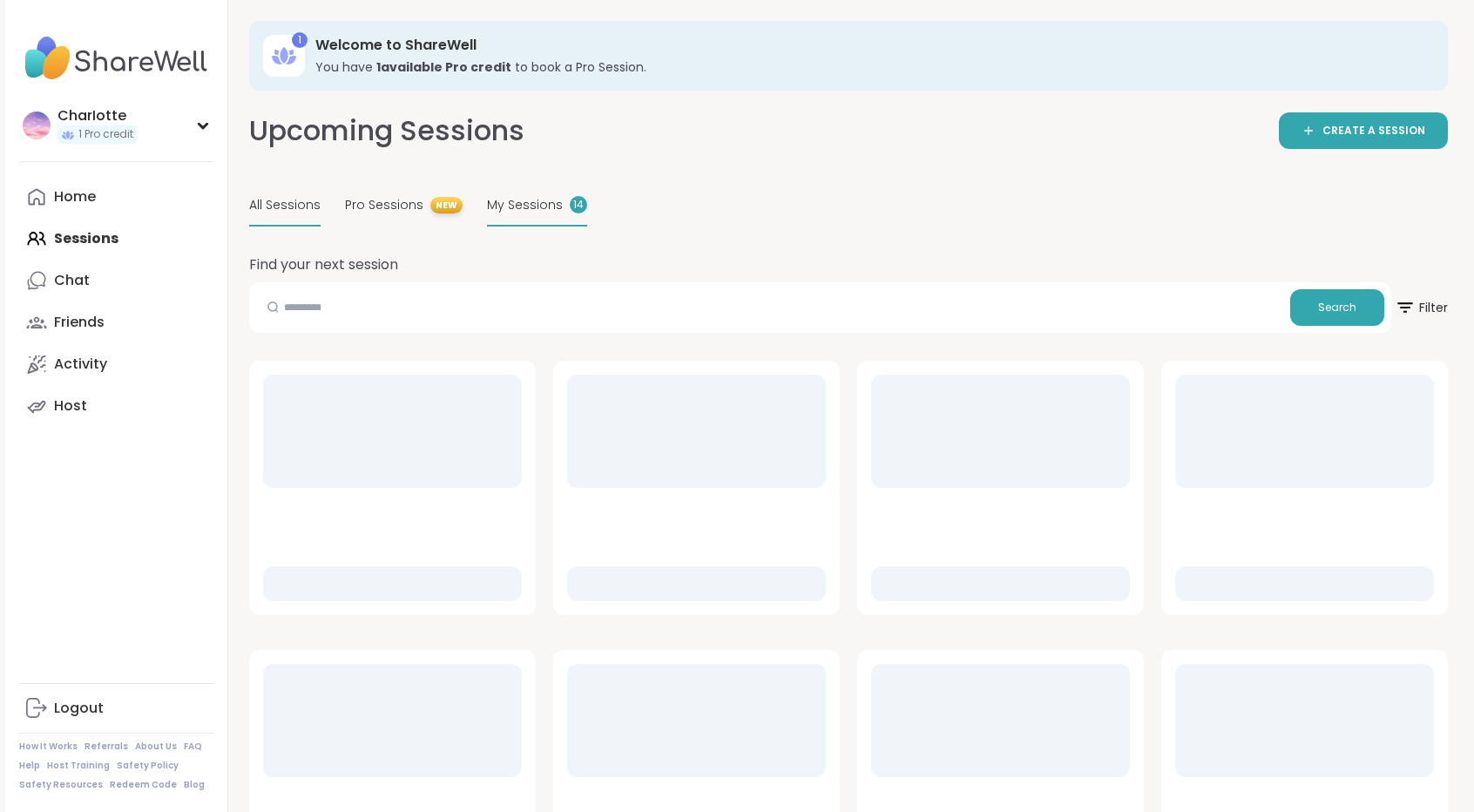
click at [500, 213] on span "My Sessions" at bounding box center [525, 205] width 76 height 18
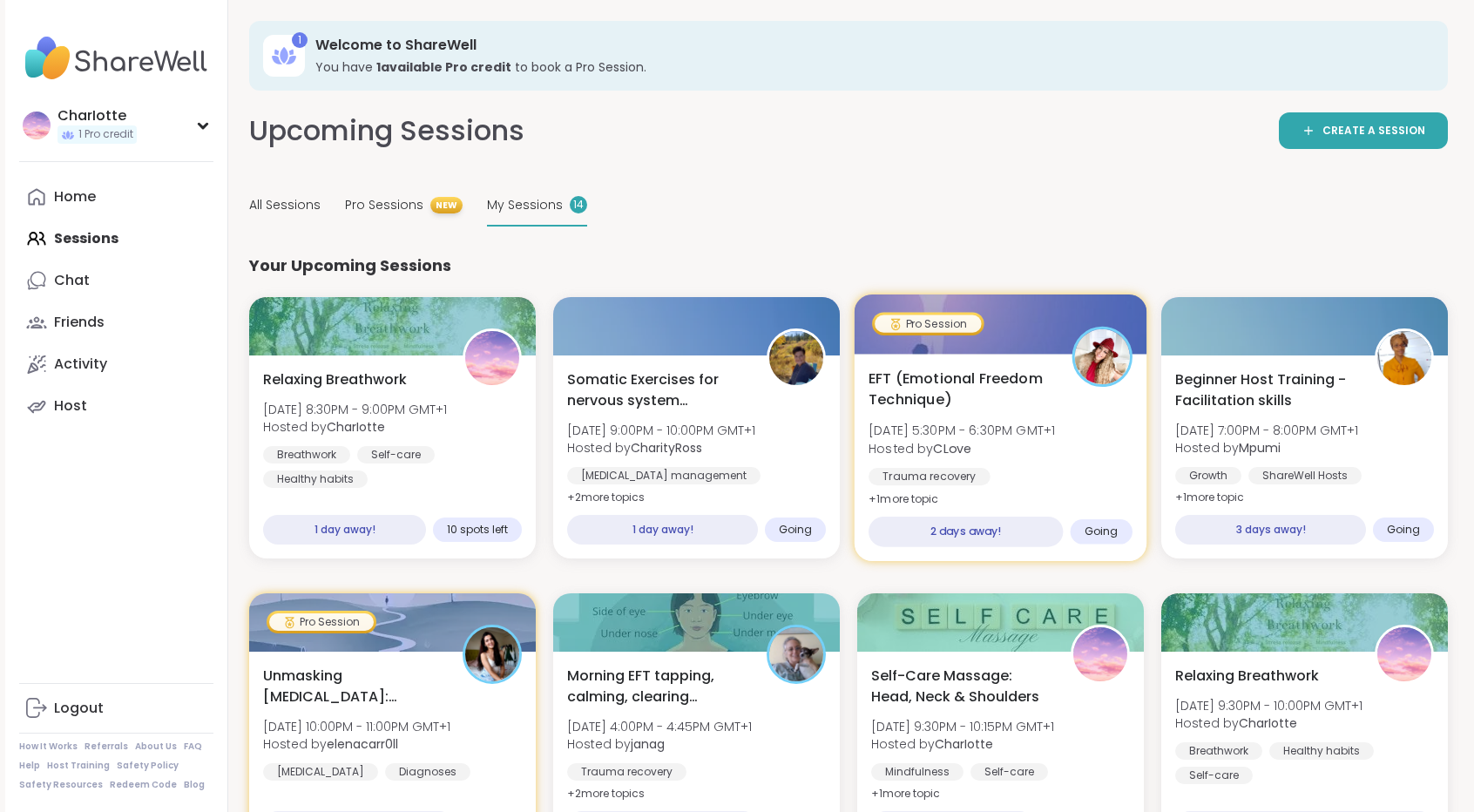
click at [1075, 354] on img at bounding box center [1102, 356] width 55 height 55
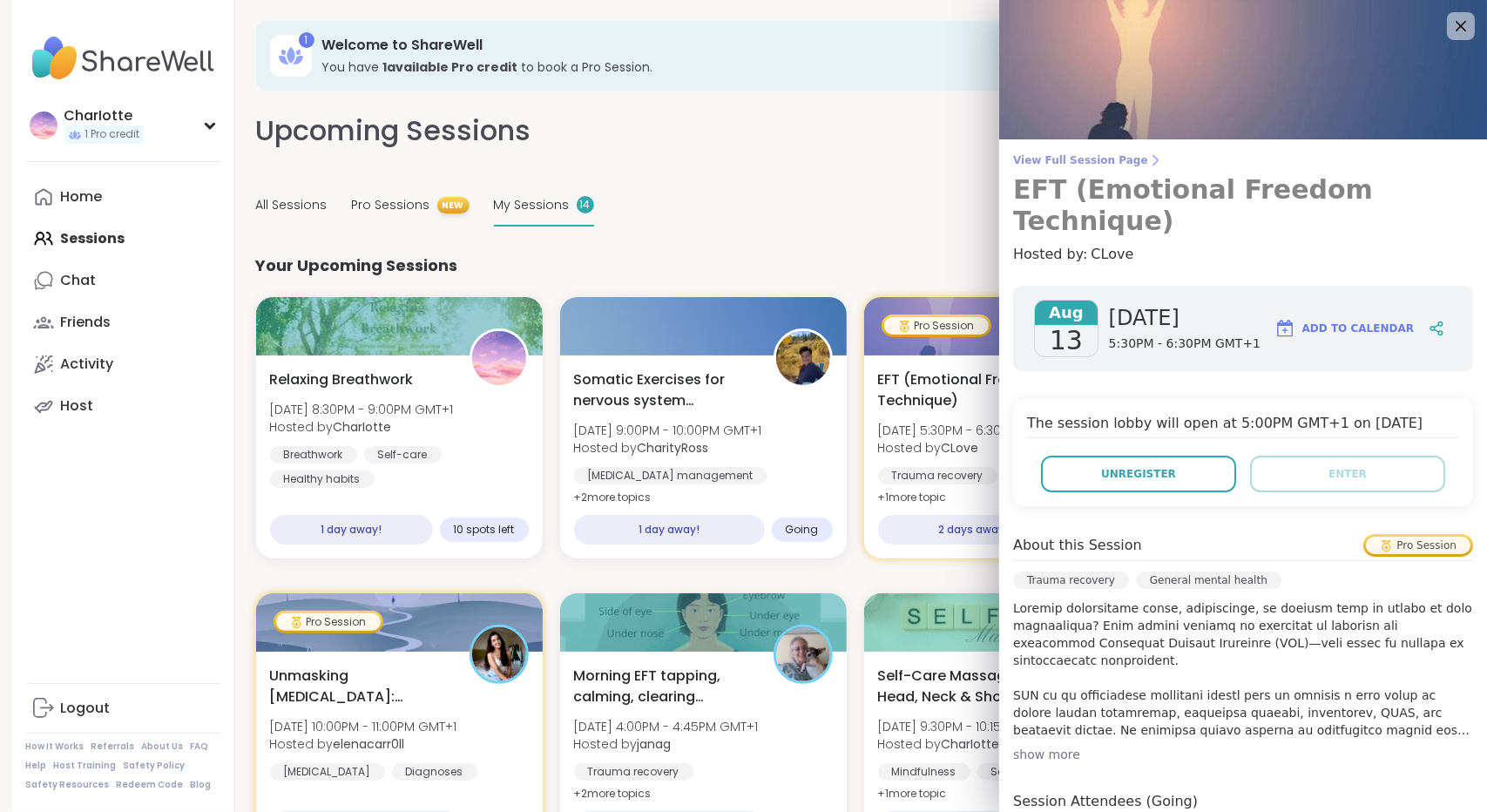
click at [1110, 158] on span "View Full Session Page" at bounding box center [1243, 160] width 460 height 14
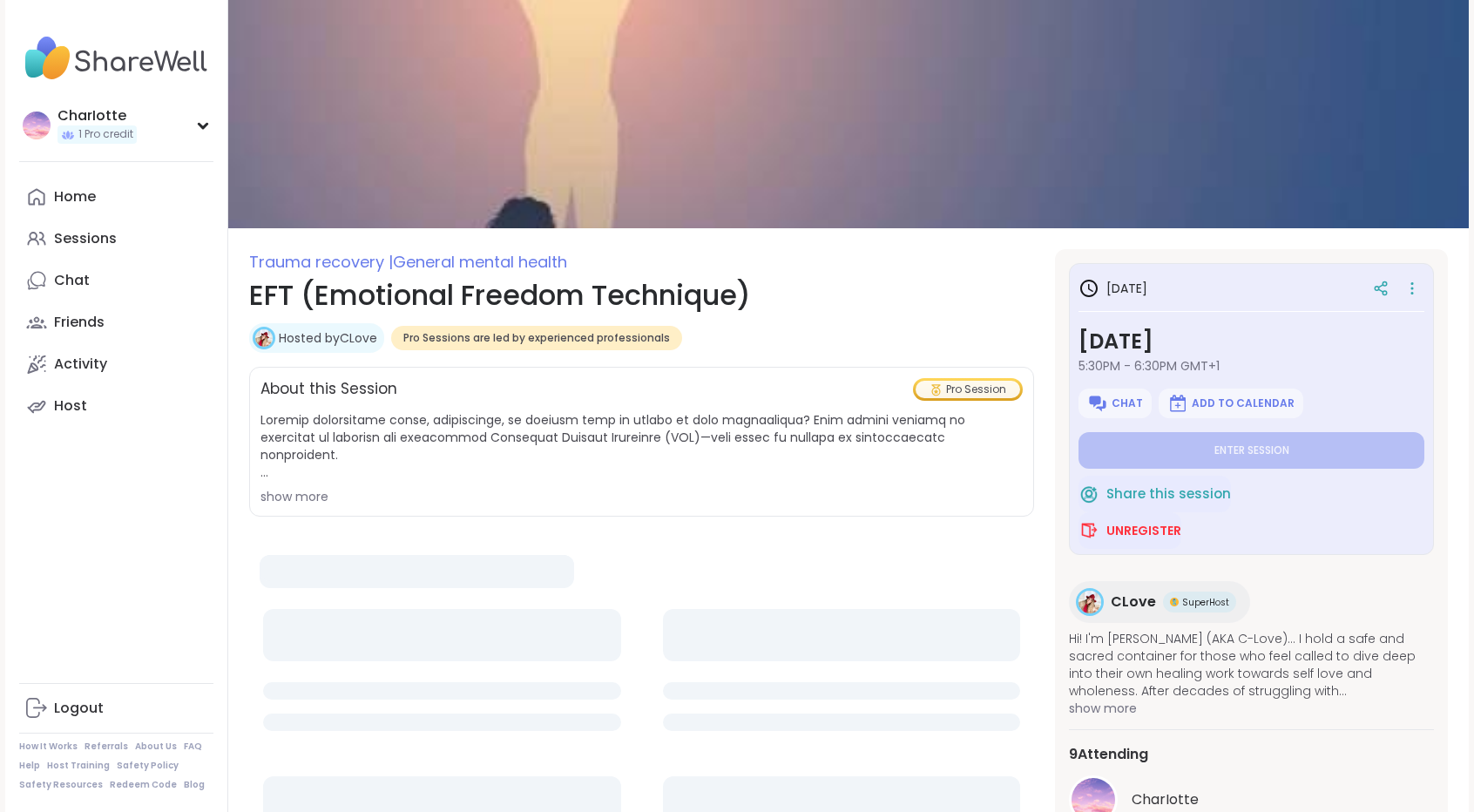
type textarea "*"
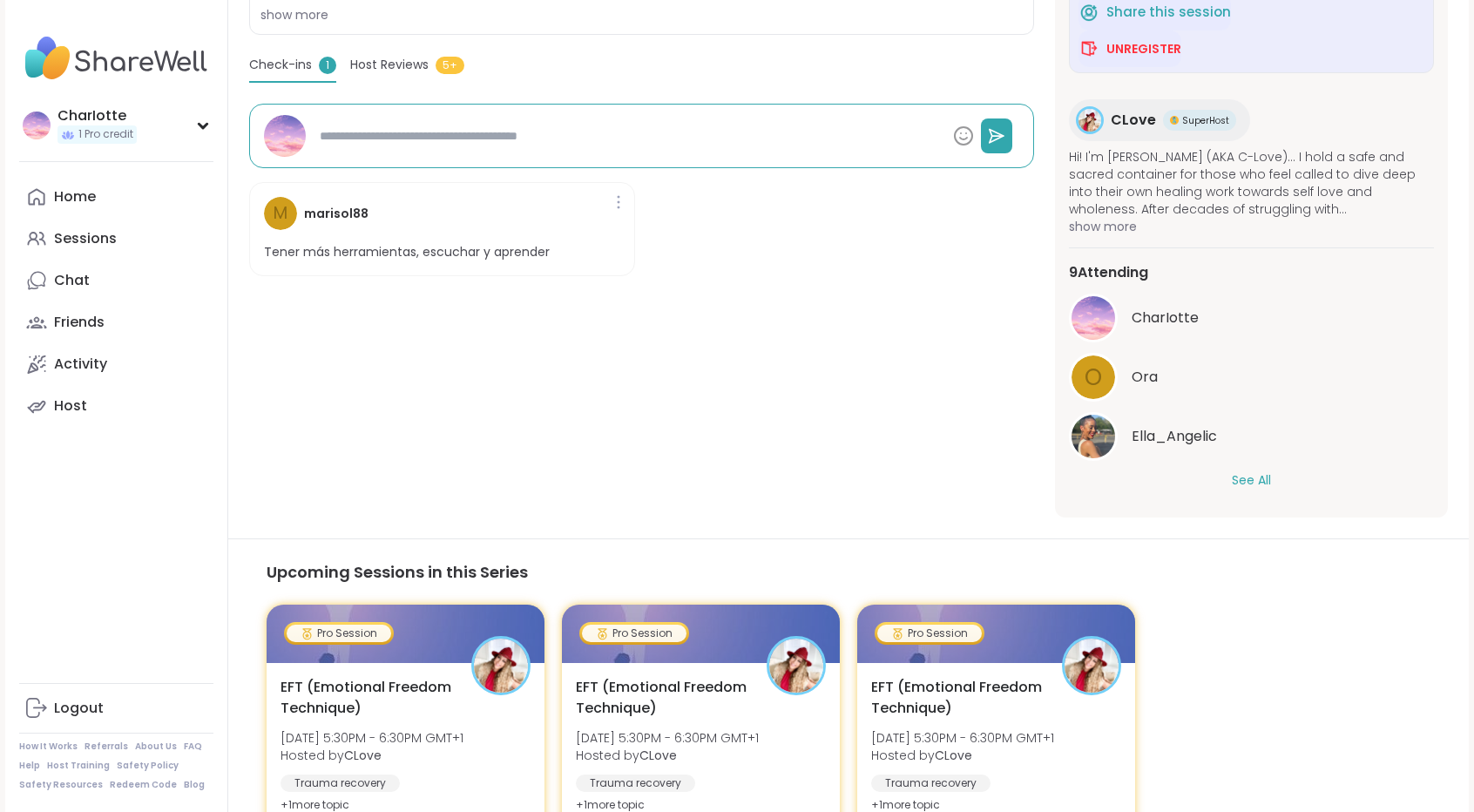
scroll to position [500, 0]
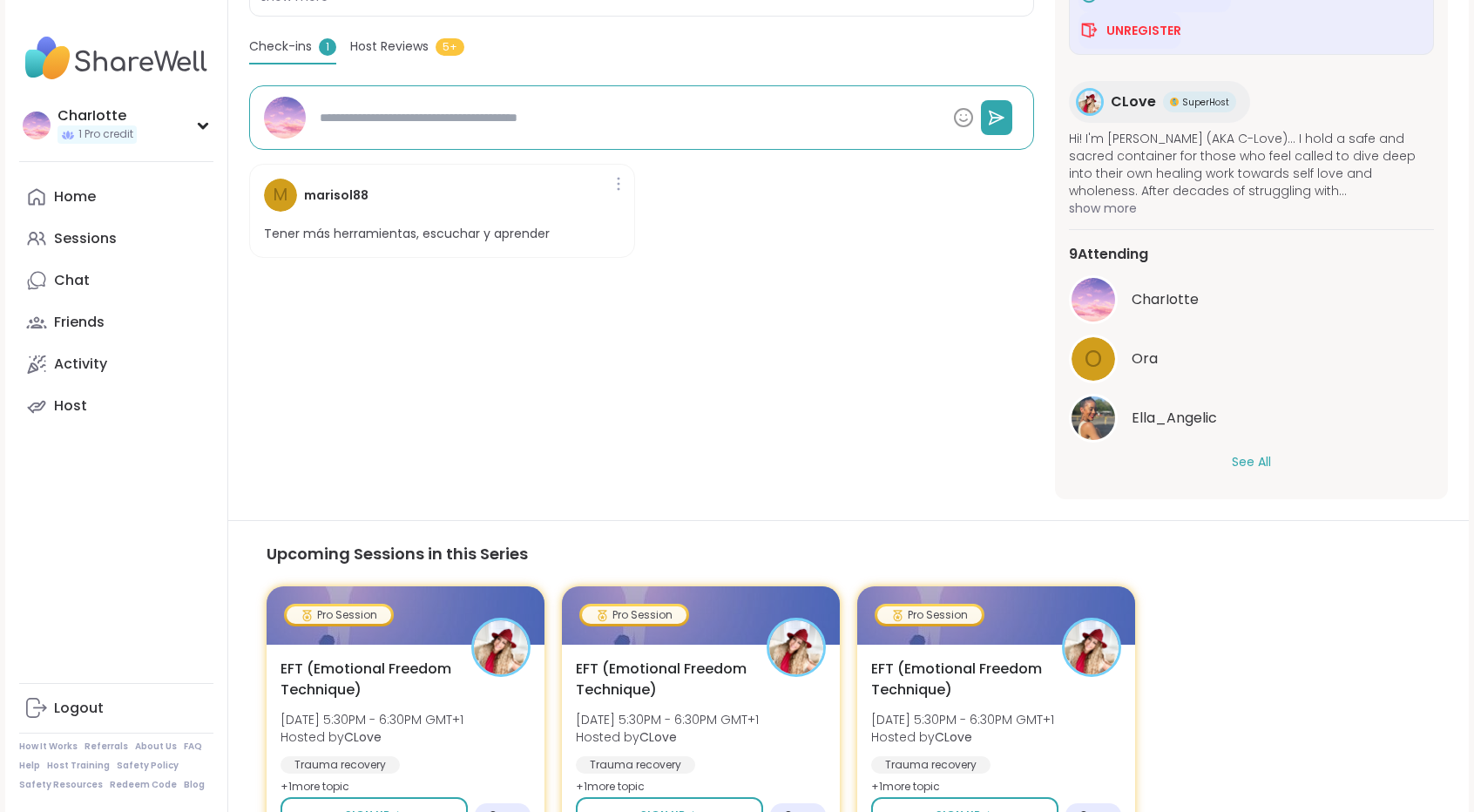
click at [1251, 458] on button "See All" at bounding box center [1251, 462] width 39 height 18
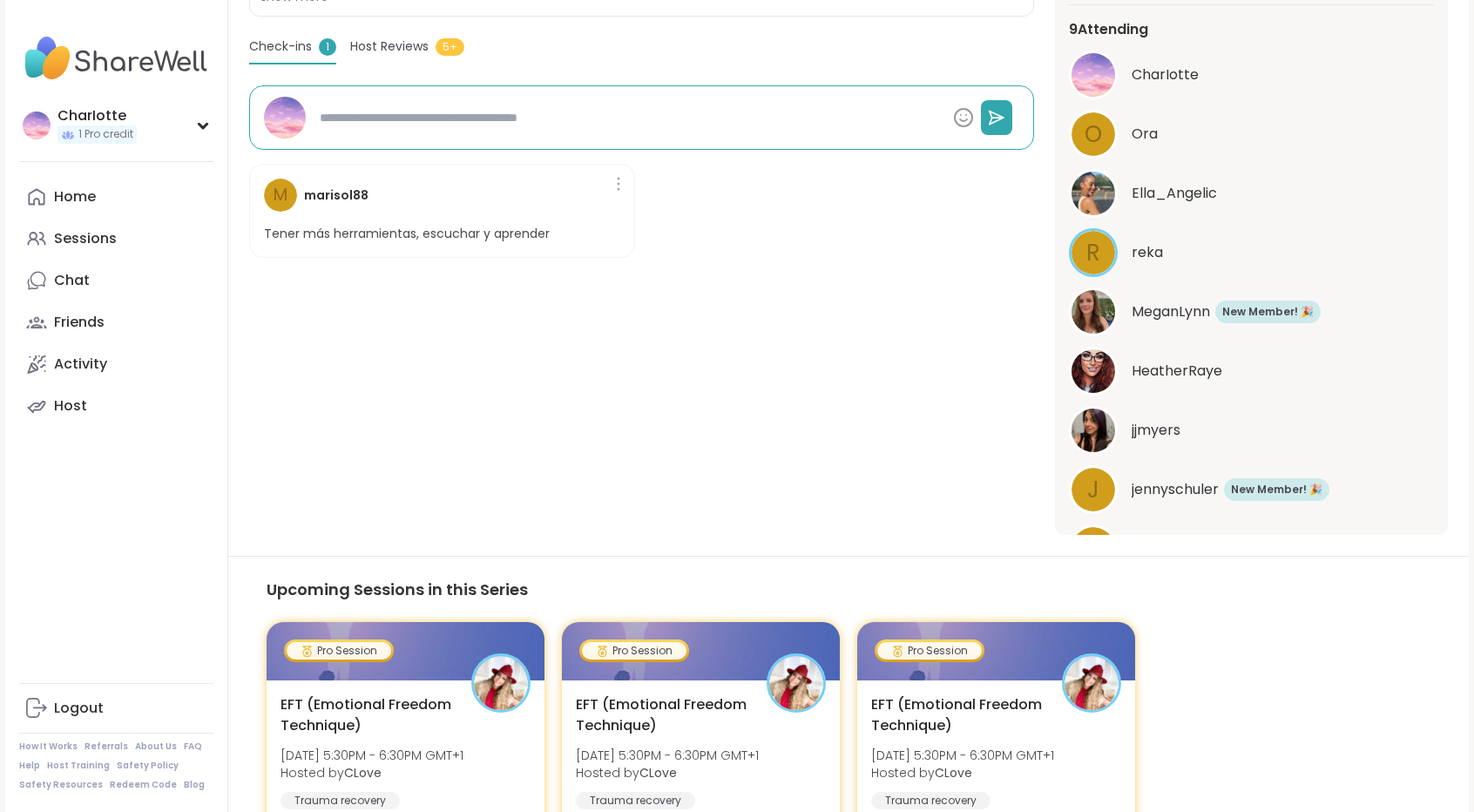
scroll to position [319, 0]
